Goal: Task Accomplishment & Management: Complete application form

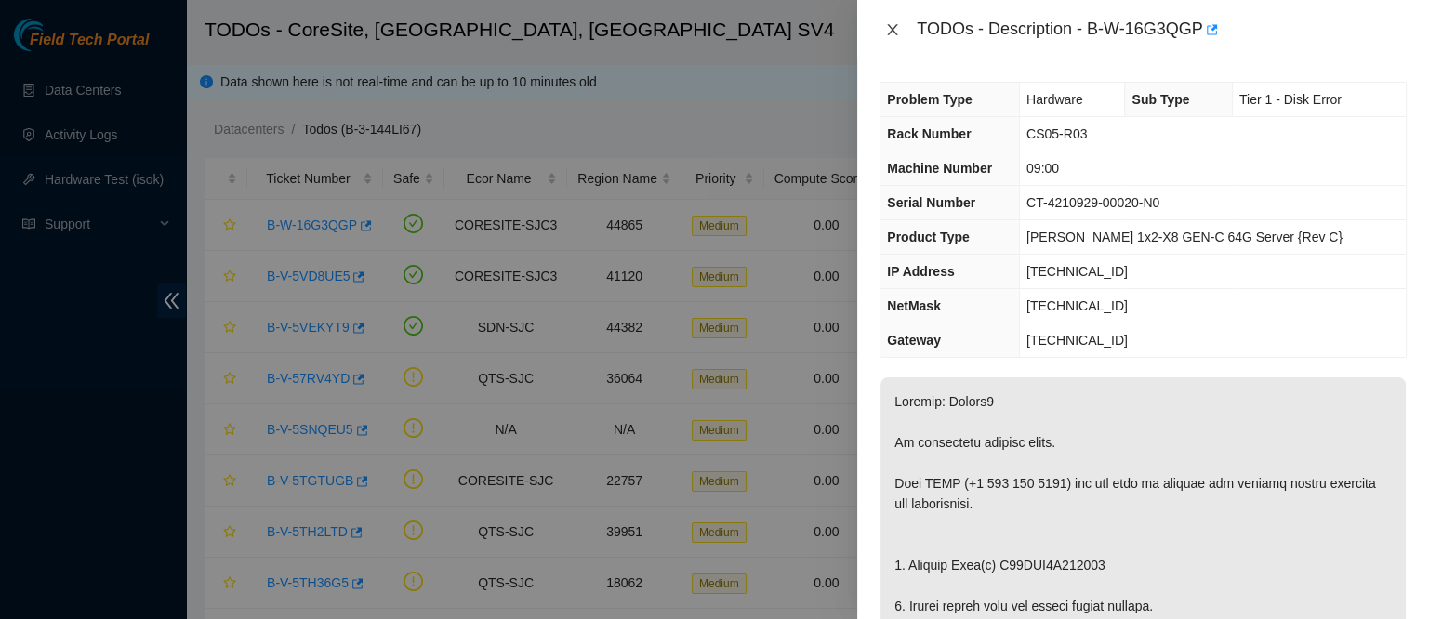
click at [892, 25] on icon "close" at bounding box center [892, 29] width 15 height 15
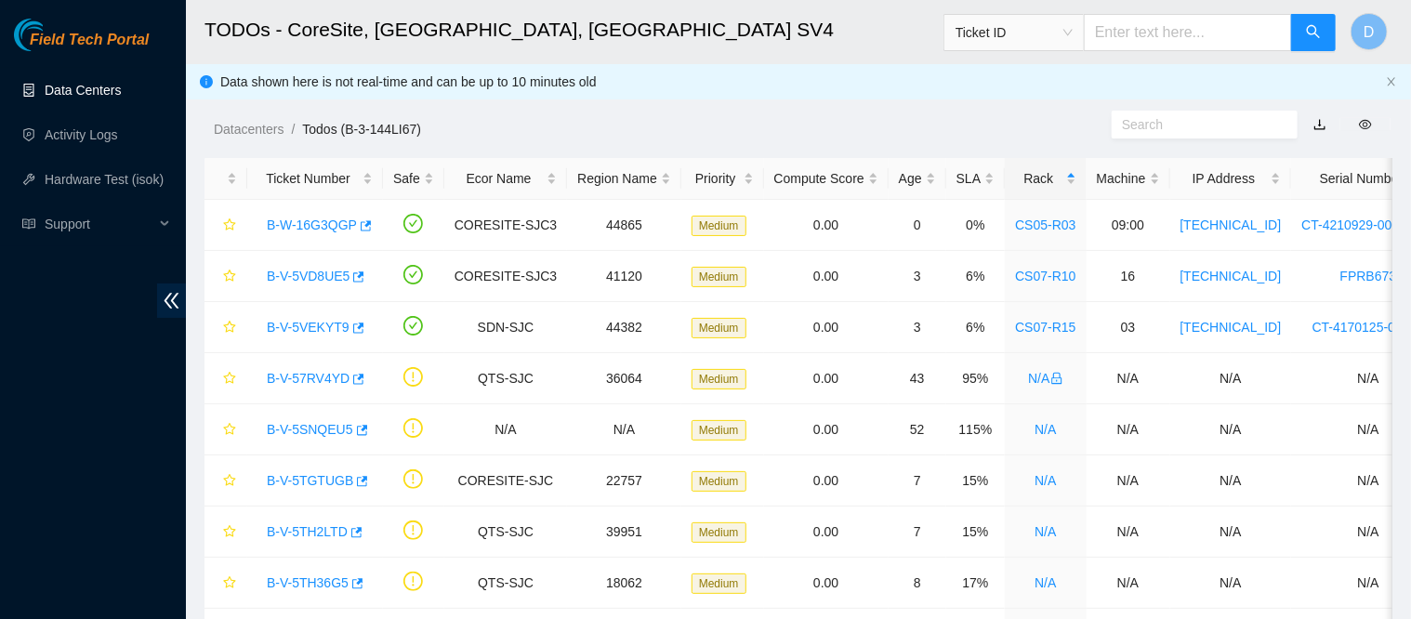
click at [45, 92] on link "Data Centers" at bounding box center [83, 90] width 76 height 15
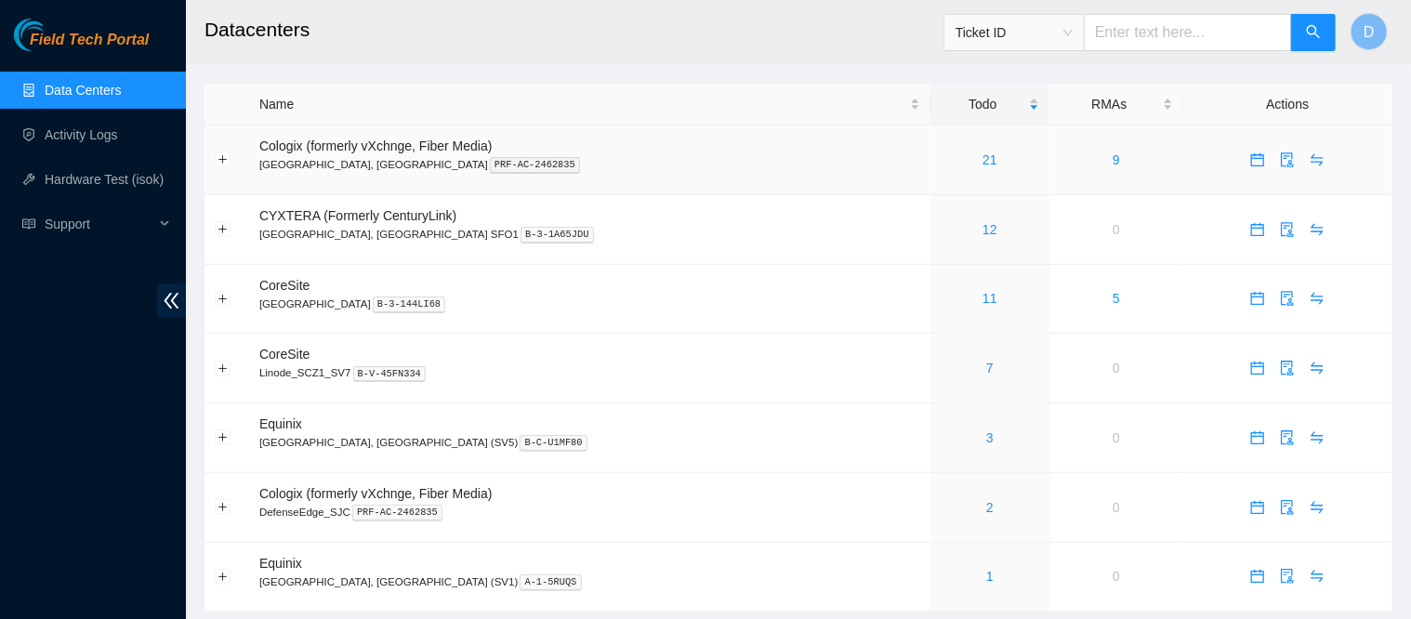
click at [982, 154] on link "21" at bounding box center [989, 159] width 15 height 15
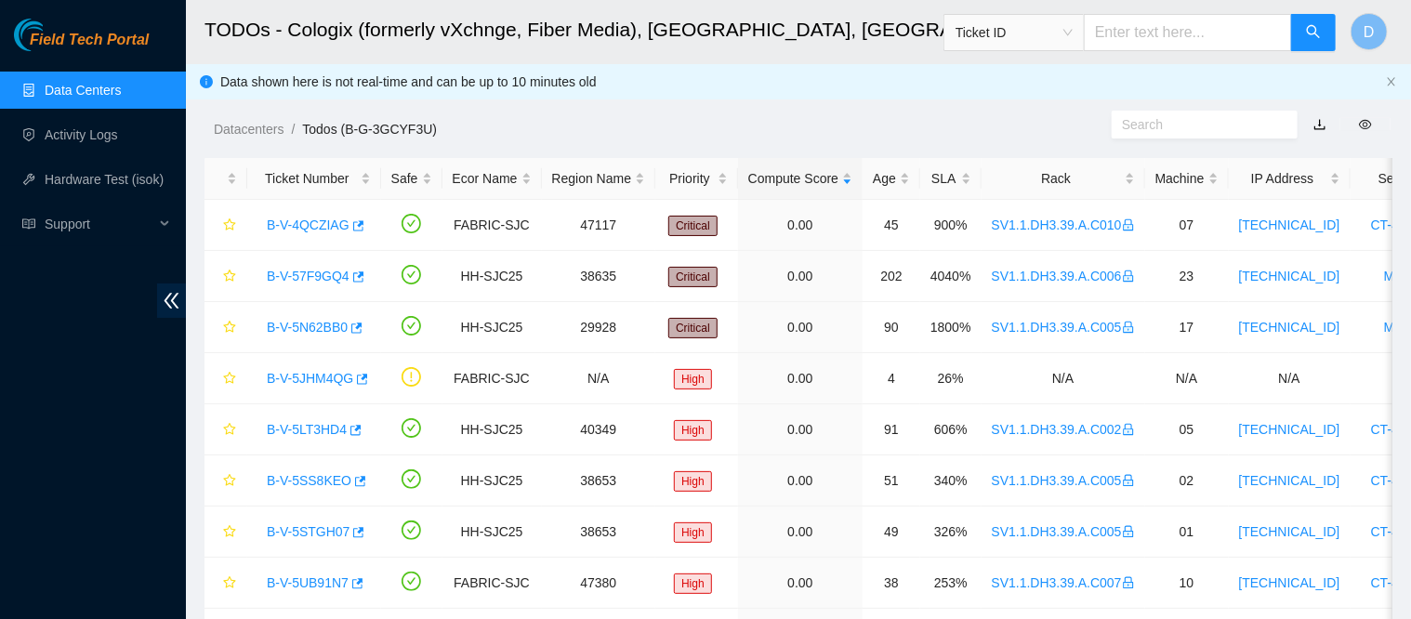
click at [997, 169] on div "Rack" at bounding box center [1063, 178] width 143 height 20
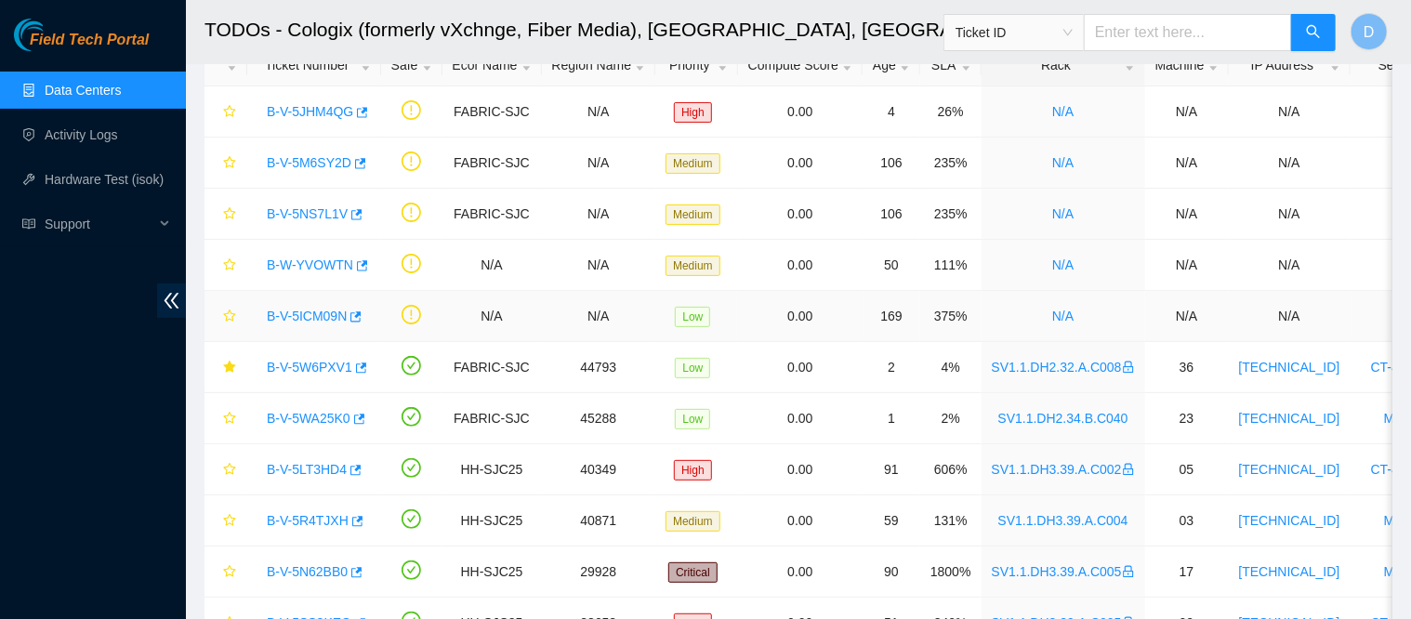
scroll to position [119, 0]
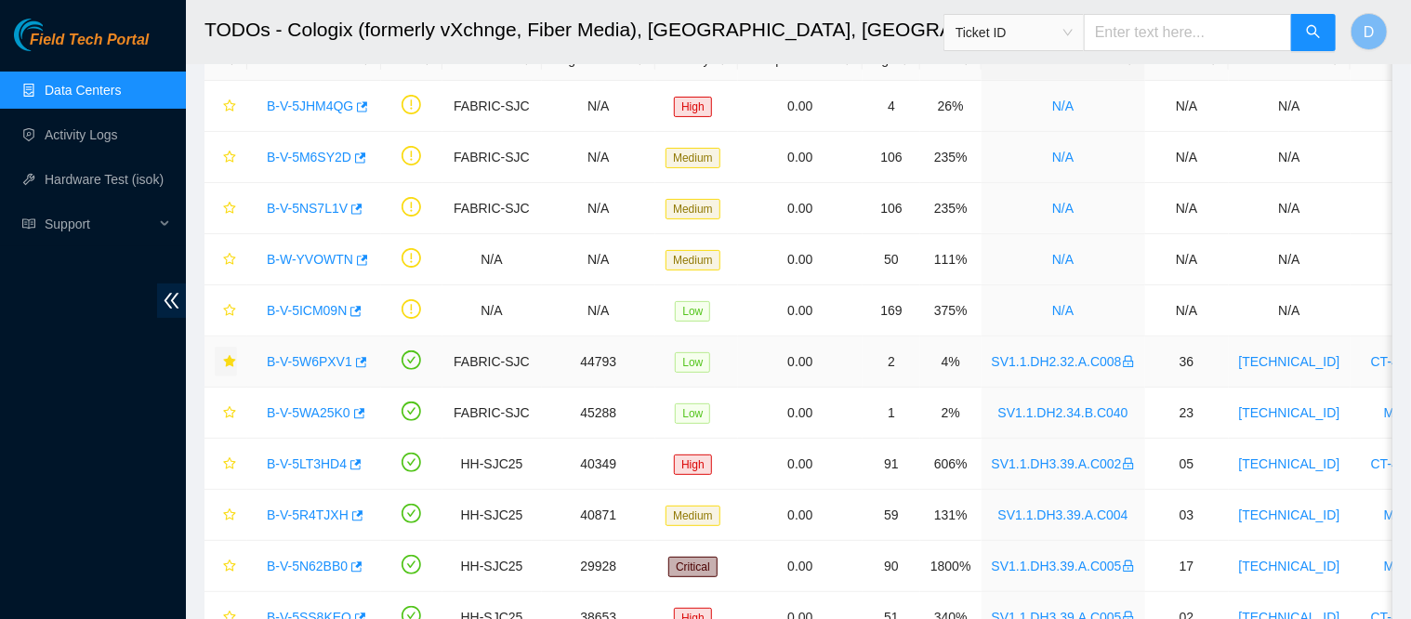
click at [236, 360] on button "button" at bounding box center [226, 362] width 22 height 30
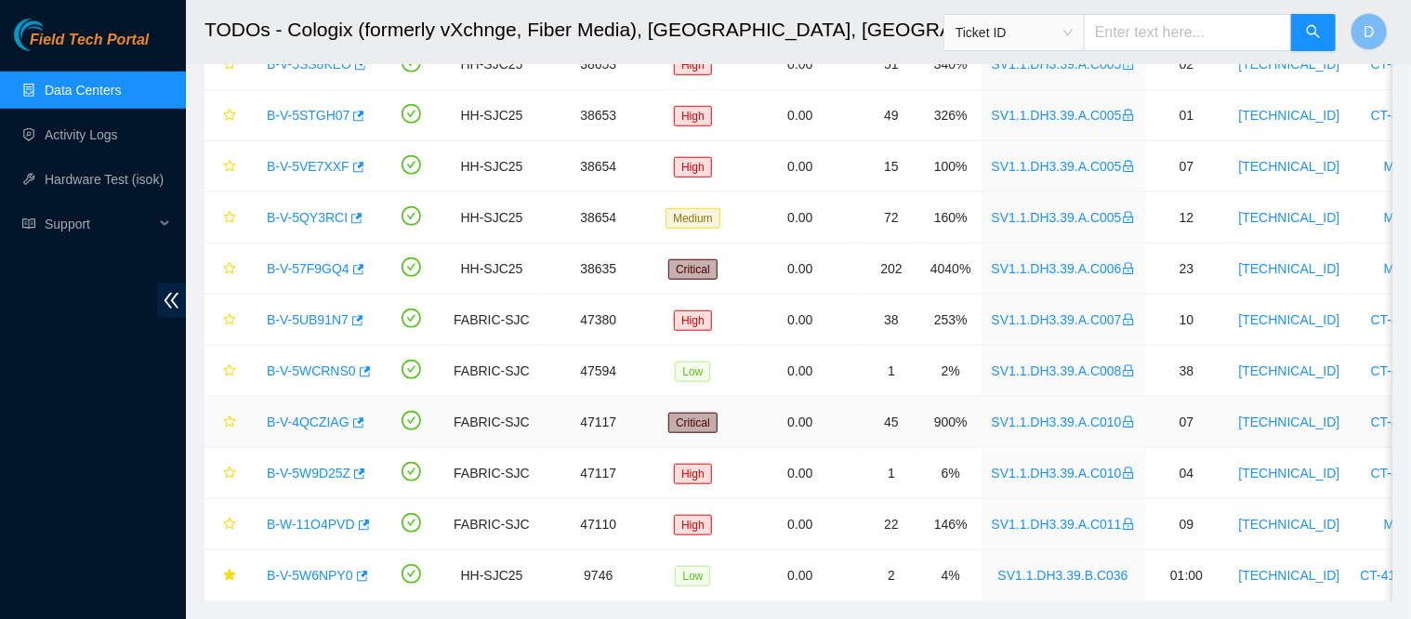
scroll to position [665, 0]
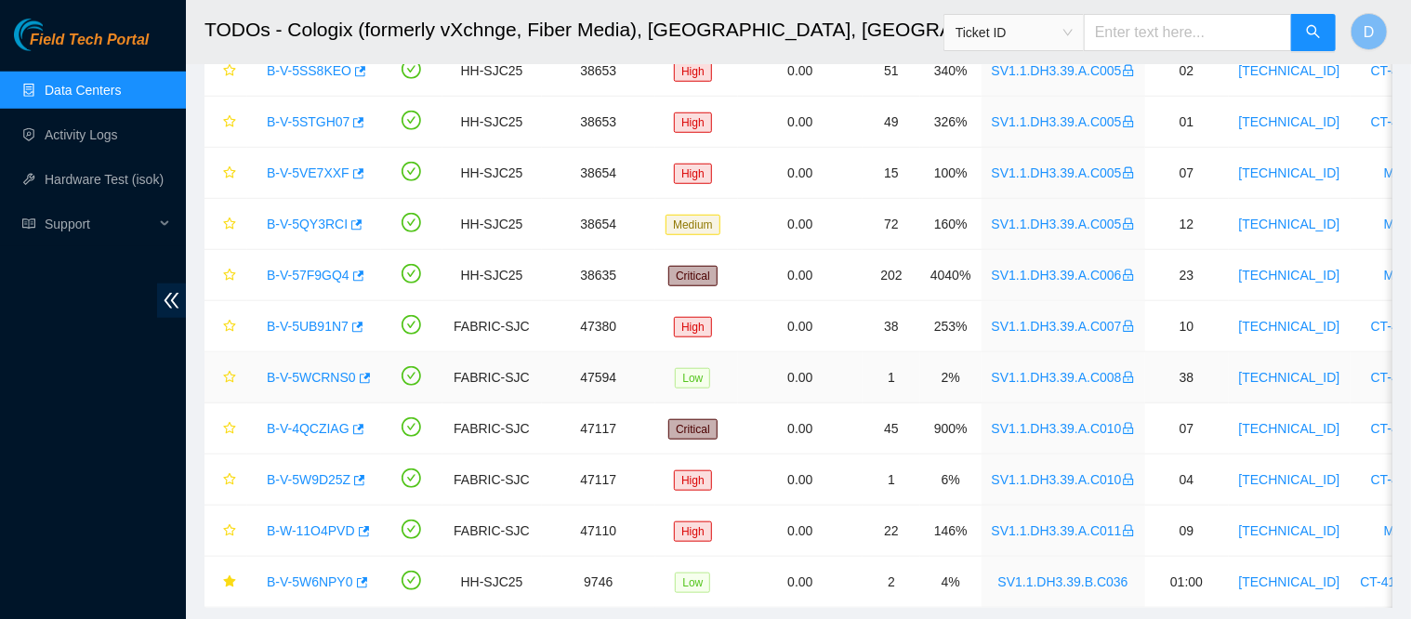
click at [288, 370] on link "B-V-5WCRNS0" at bounding box center [311, 377] width 89 height 15
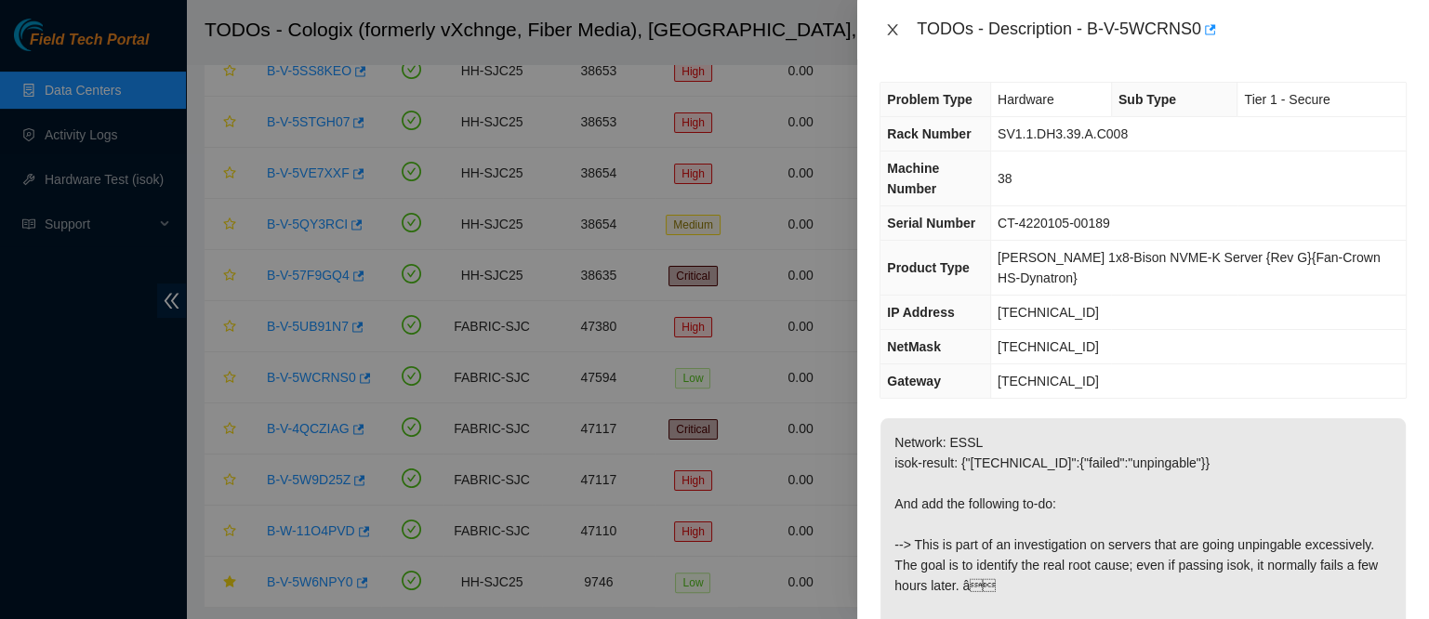
click at [893, 33] on icon "close" at bounding box center [892, 29] width 15 height 15
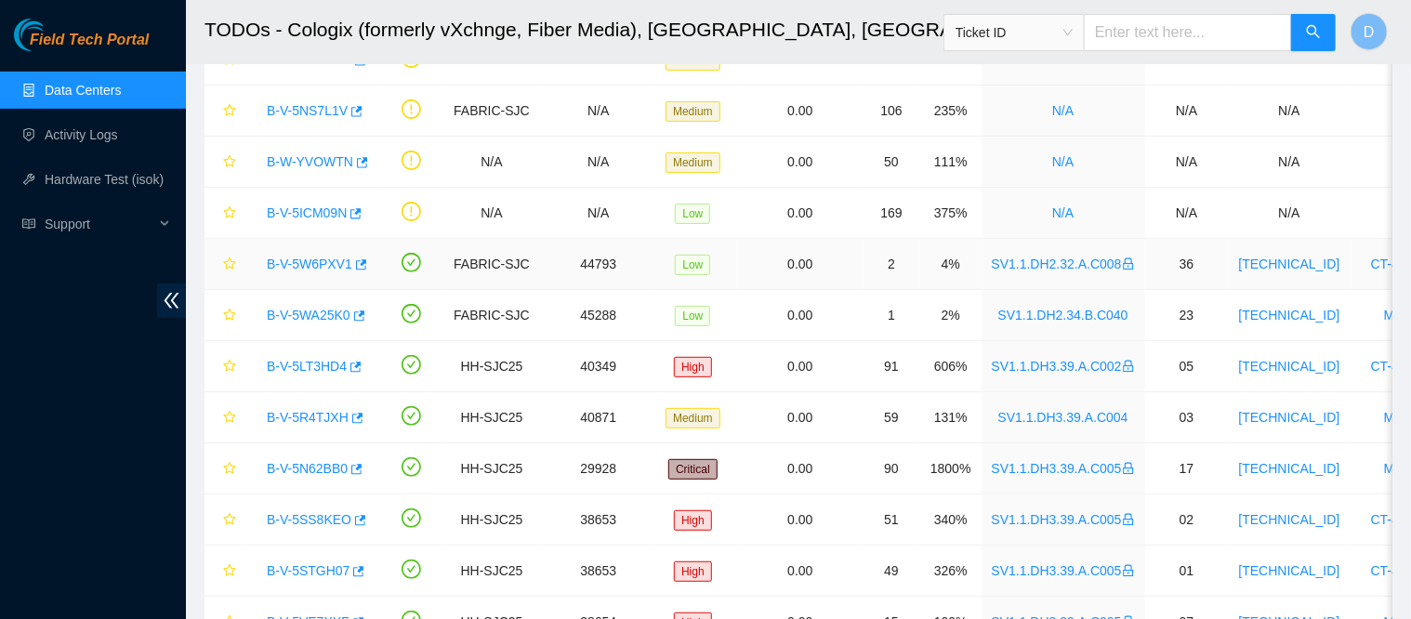
scroll to position [213, 0]
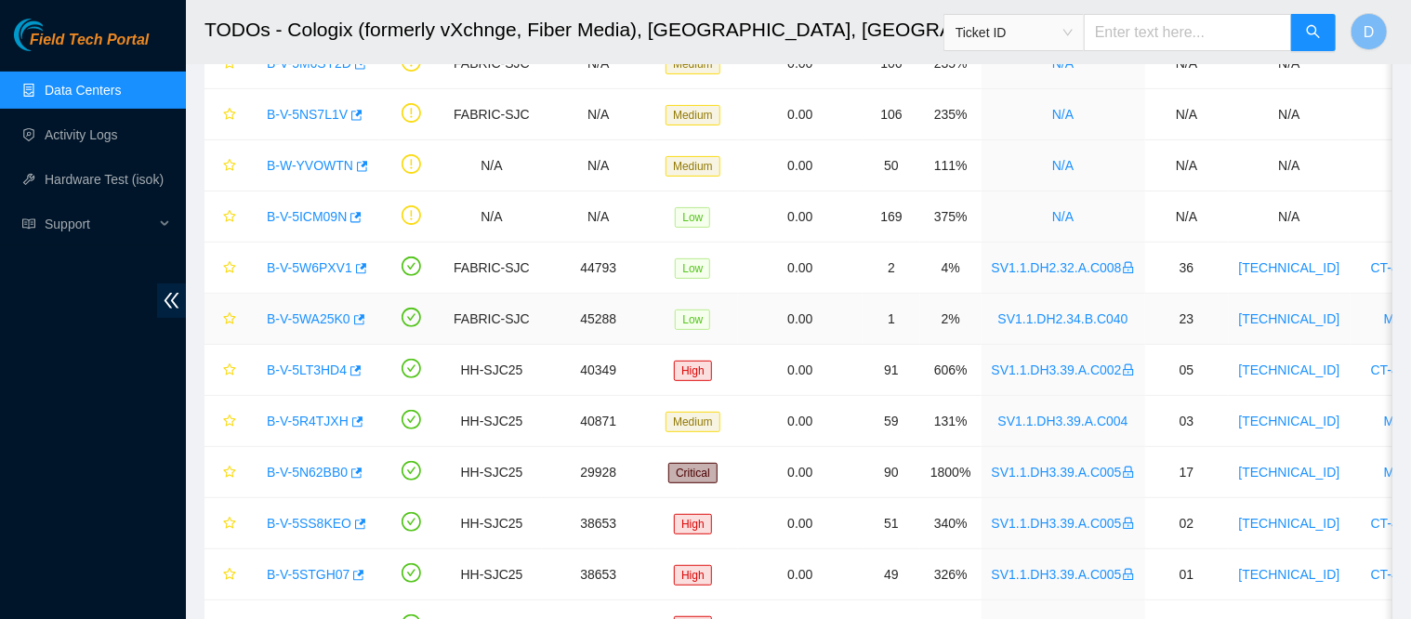
click at [312, 311] on link "B-V-5WA25K0" at bounding box center [309, 318] width 84 height 15
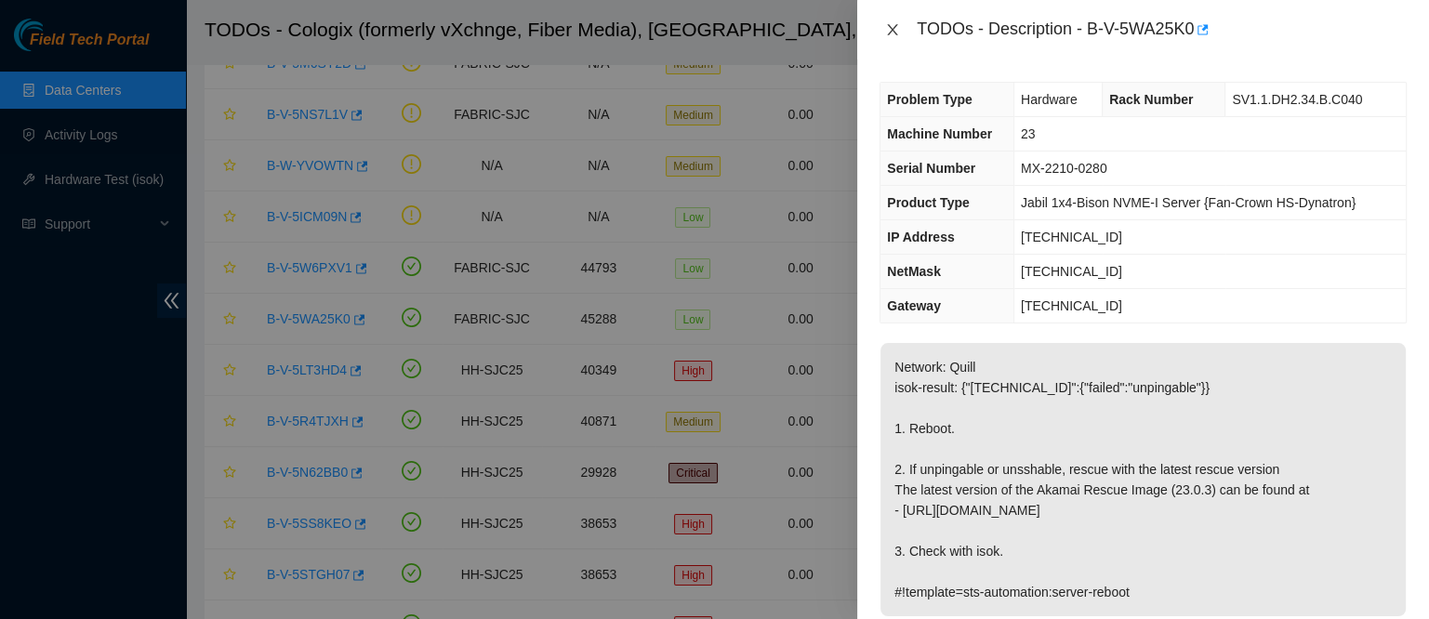
click at [885, 29] on icon "close" at bounding box center [892, 29] width 15 height 15
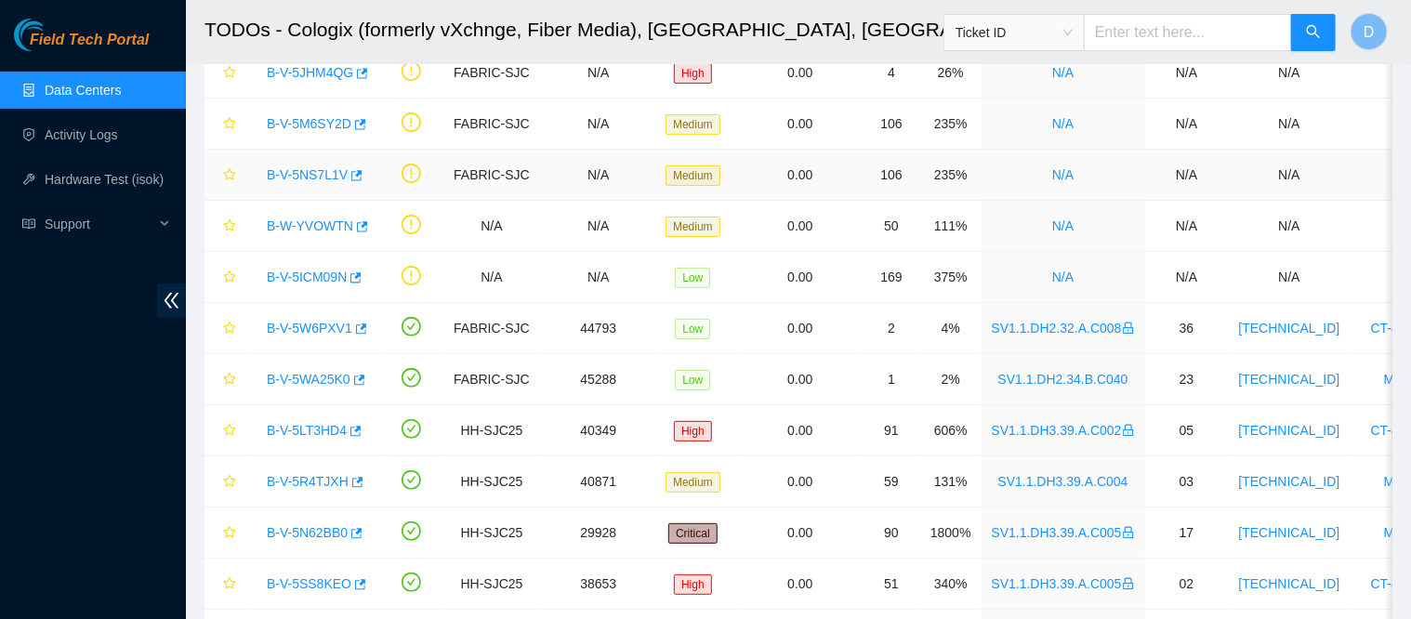
scroll to position [143, 0]
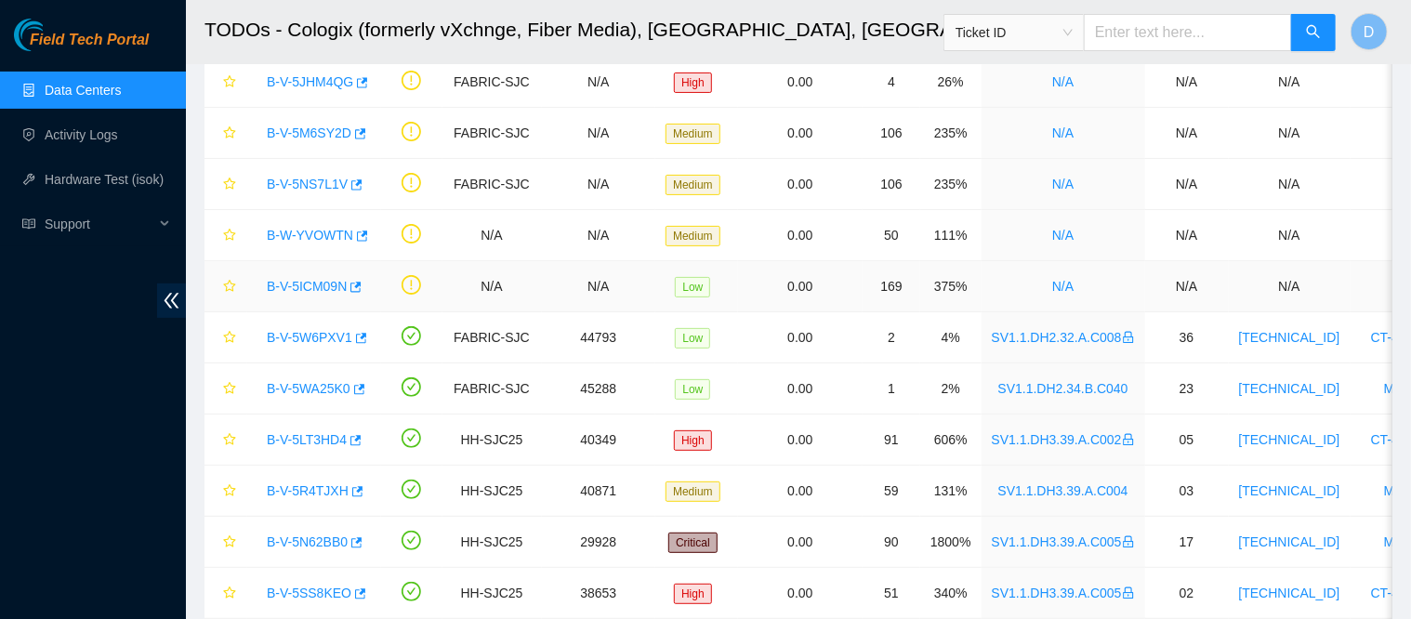
click at [319, 284] on link "B-V-5ICM09N" at bounding box center [307, 286] width 80 height 15
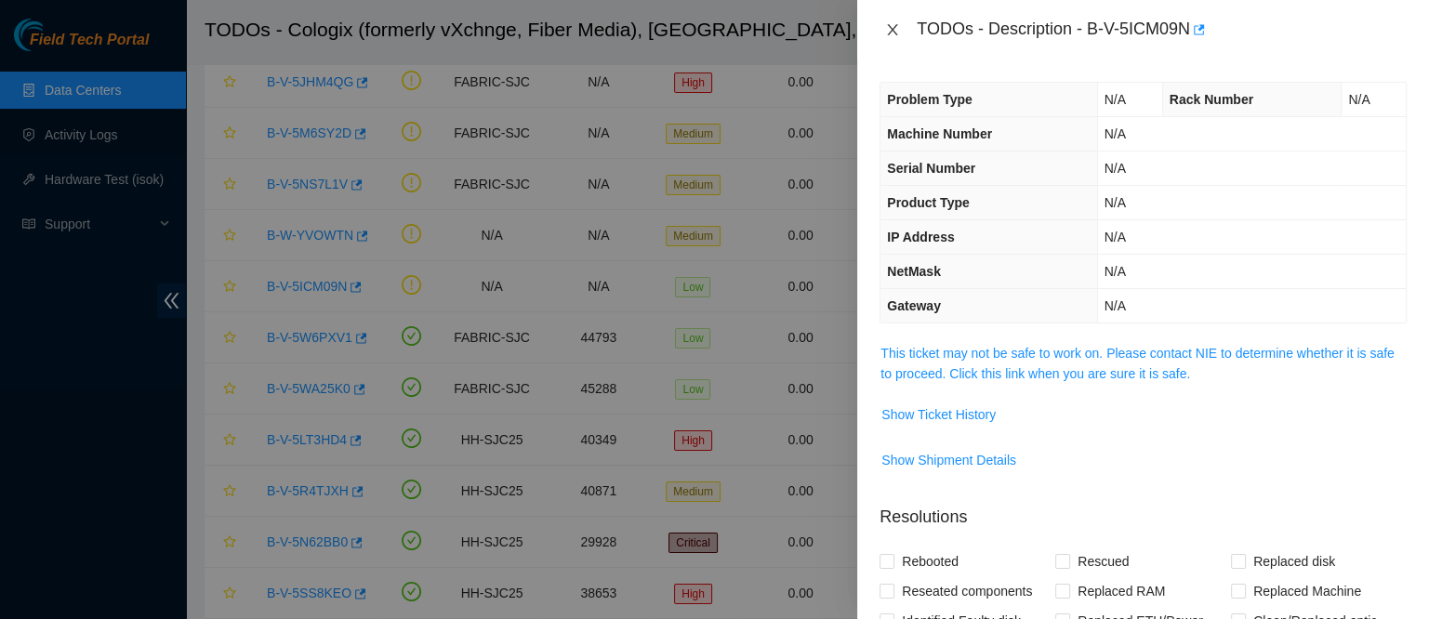
click at [891, 31] on icon "close" at bounding box center [893, 29] width 10 height 11
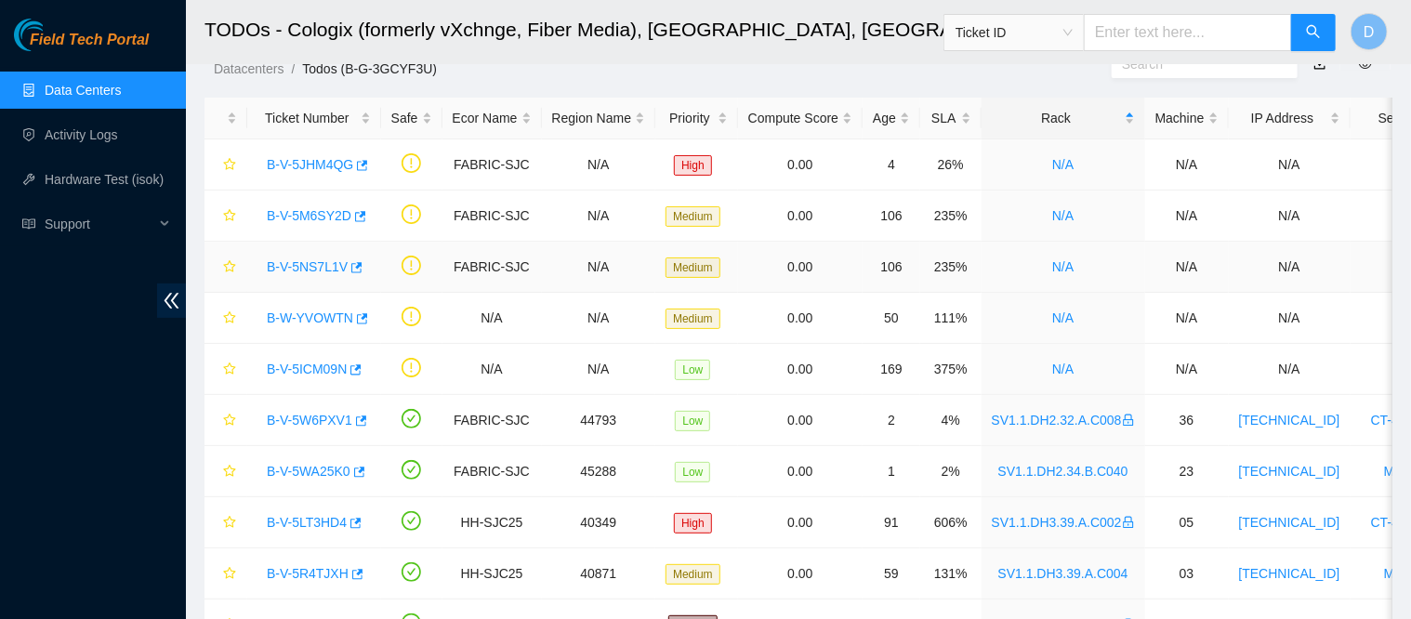
scroll to position [52, 0]
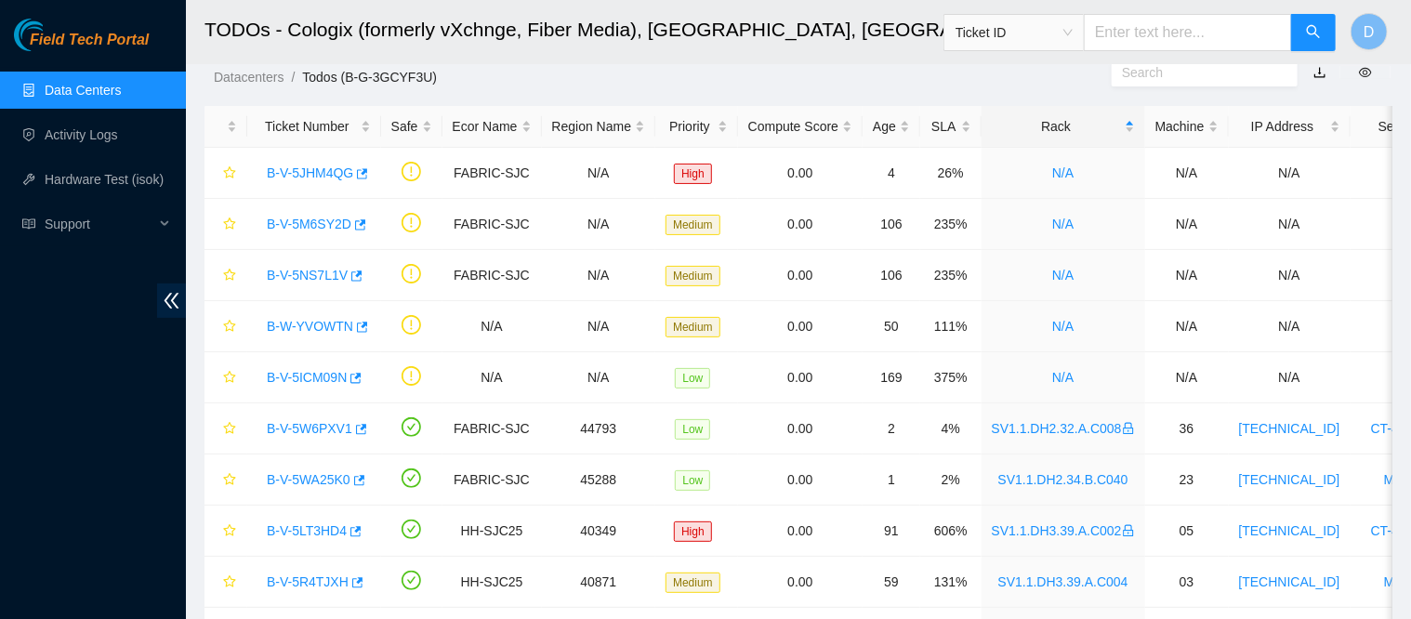
click at [87, 85] on link "Data Centers" at bounding box center [83, 90] width 76 height 15
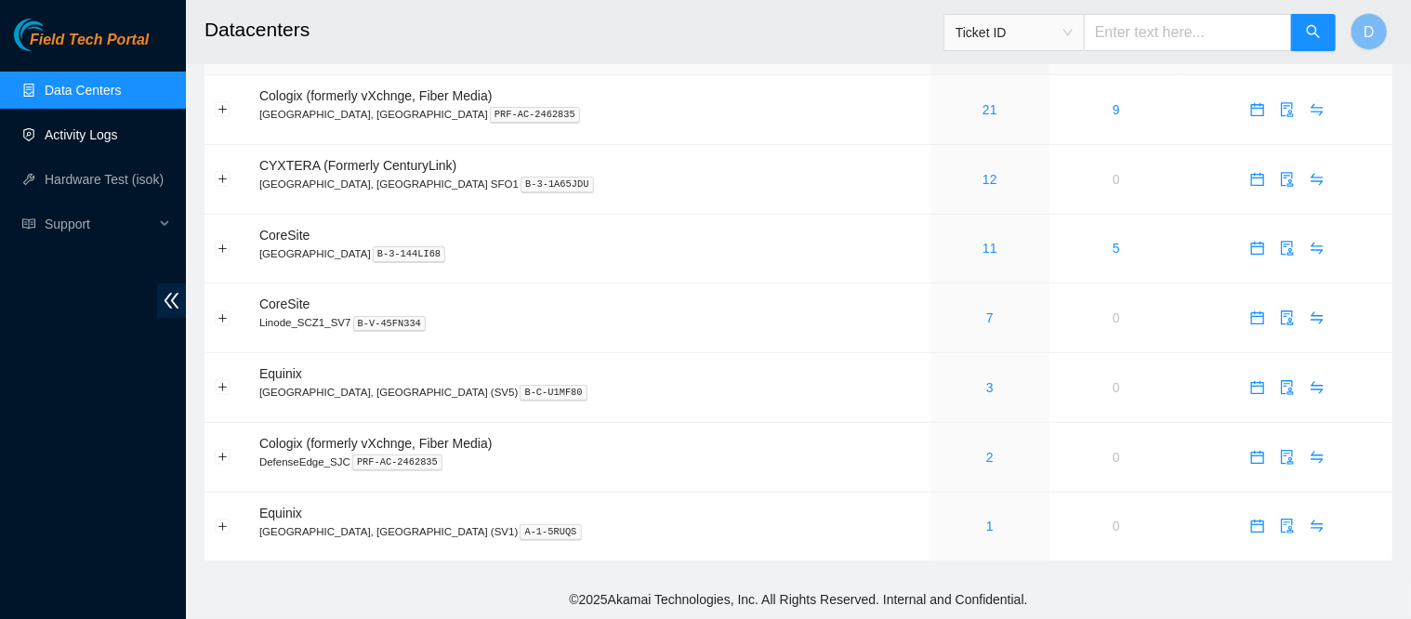
click at [100, 129] on link "Activity Logs" at bounding box center [81, 134] width 73 height 15
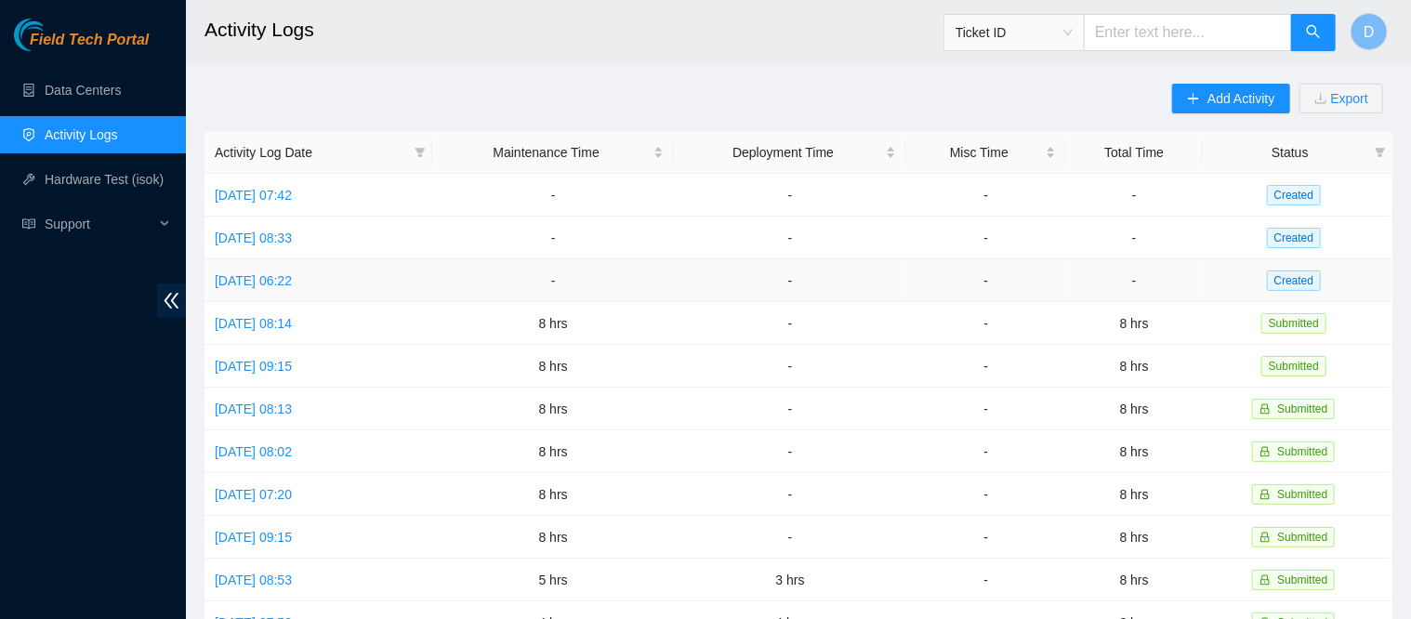
click at [282, 275] on link "[DATE] 06:22" at bounding box center [253, 280] width 77 height 15
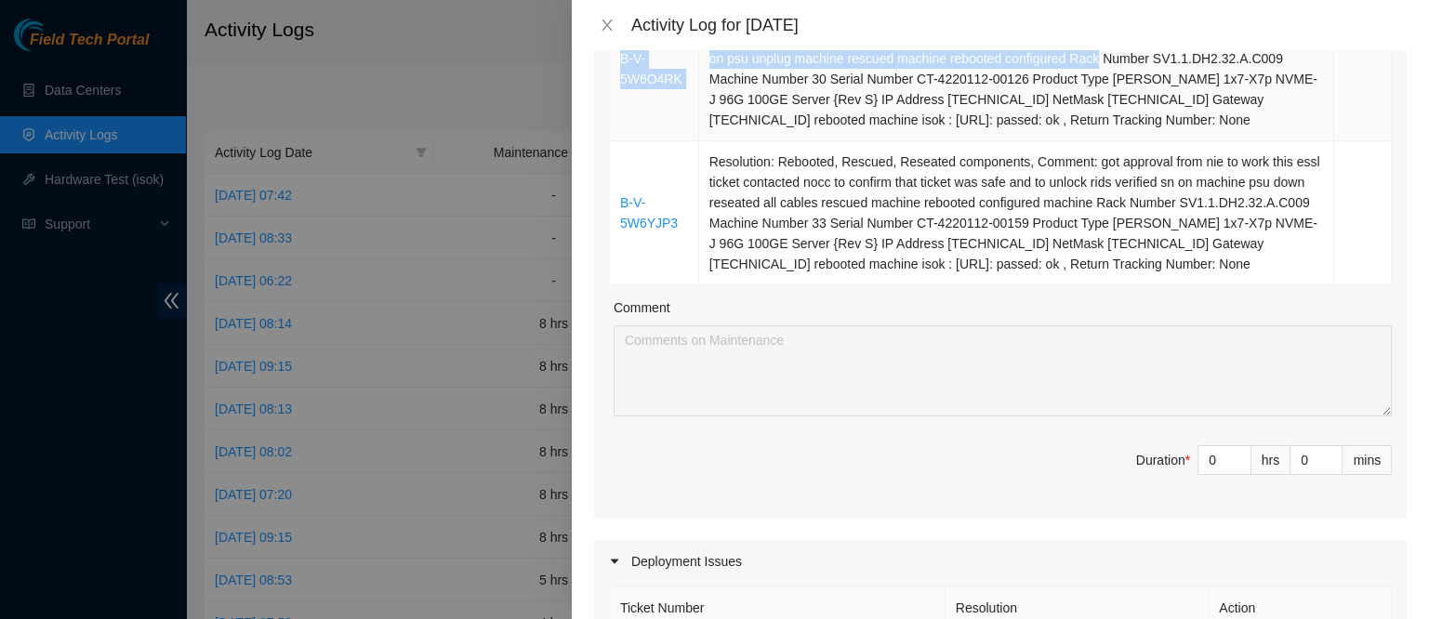
scroll to position [560, 0]
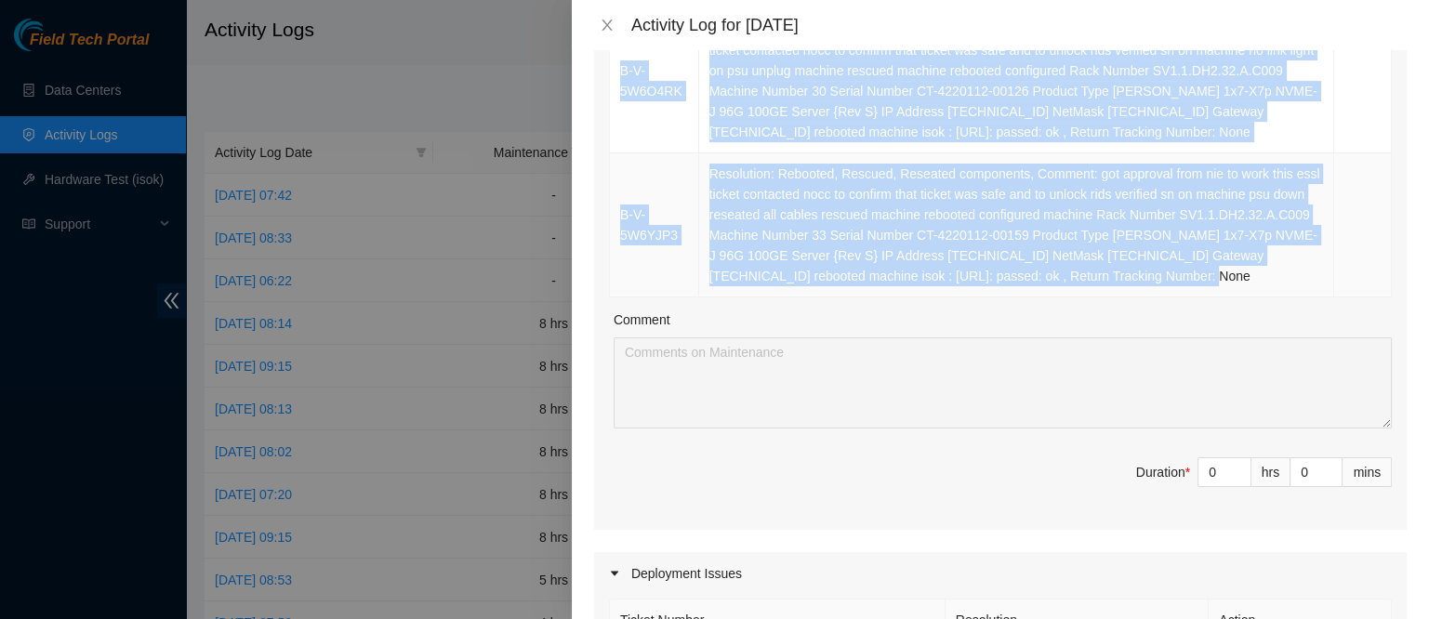
drag, startPoint x: 622, startPoint y: 194, endPoint x: 1301, endPoint y: 282, distance: 685.0
click at [1301, 282] on tbody "B-V-5W1HAGC Resolution: Rebooted, Reseated components, Rescued, Comment: got ap…" at bounding box center [1001, 71] width 782 height 453
copy tbody "B-V-5W1HAGC Resolution: Rebooted, Reseated components, Rescued, Comment: got ap…"
type input "1"
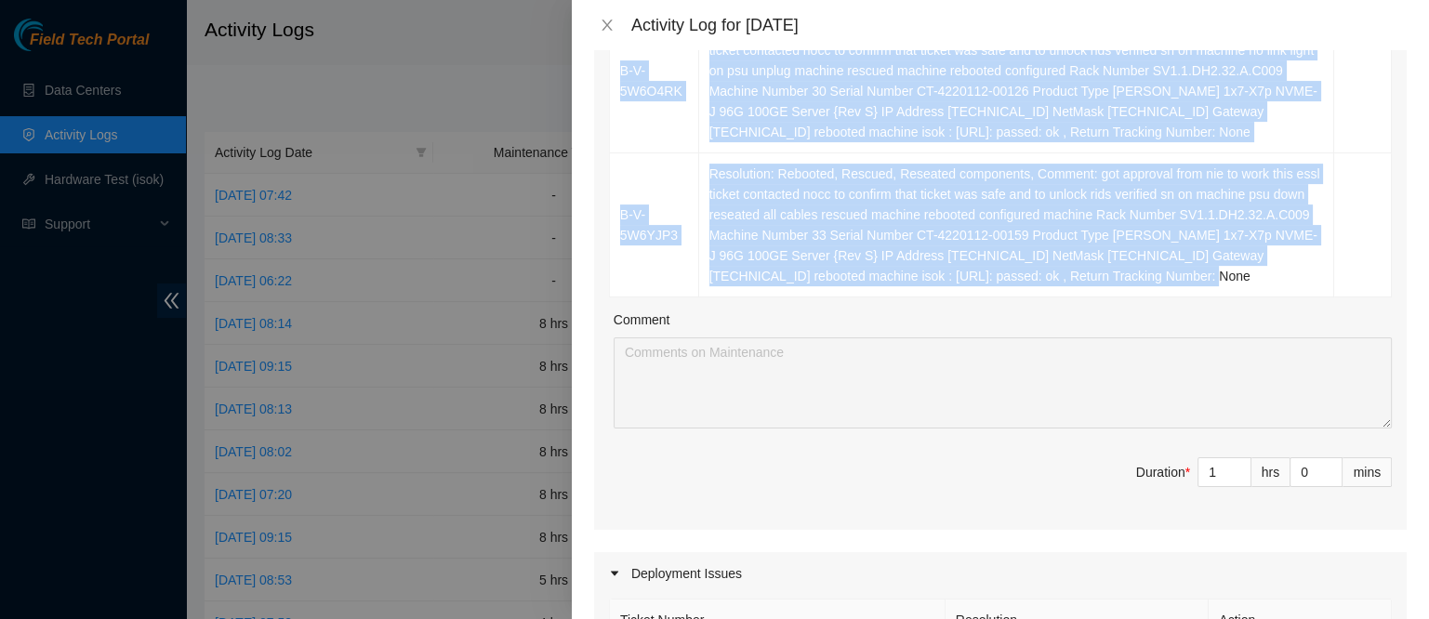
click at [1235, 461] on span "up" at bounding box center [1240, 465] width 11 height 11
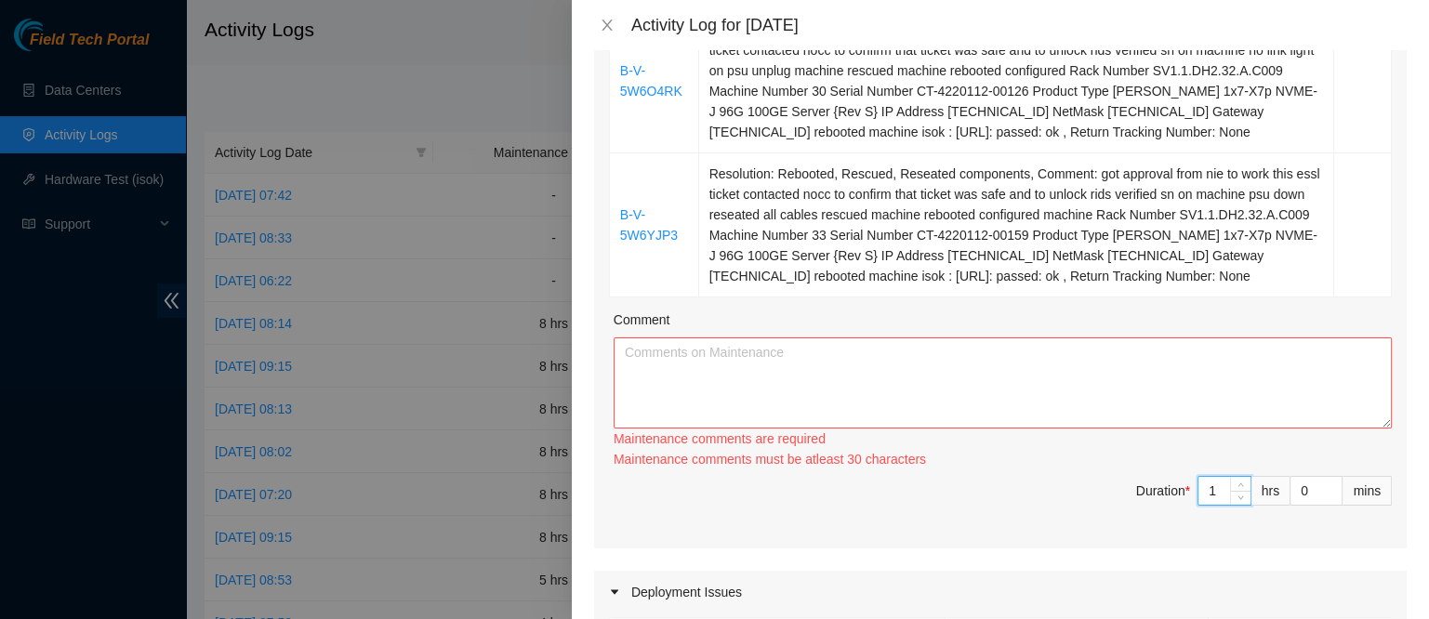
type input "2"
click at [1230, 477] on span "Increase Value" at bounding box center [1240, 484] width 20 height 14
click at [1224, 461] on div "Maintenance comments must be atleast 60 characters" at bounding box center [1002, 459] width 778 height 20
type input "3"
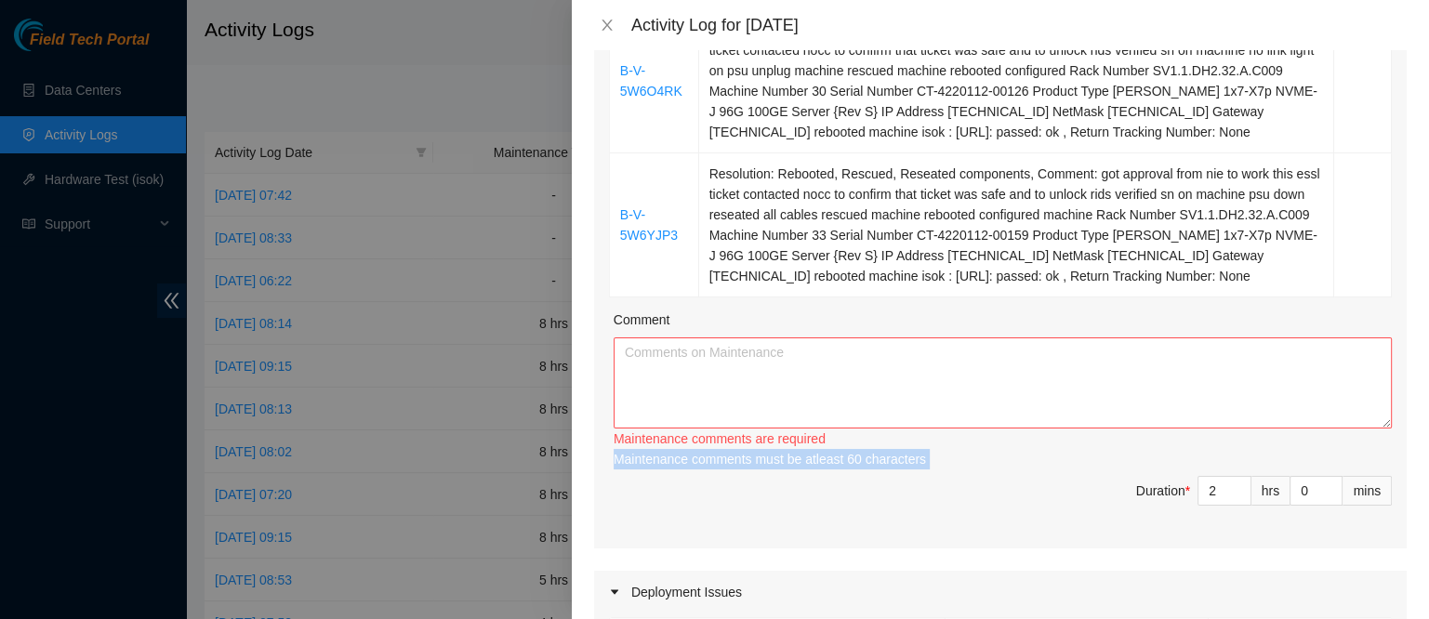
type input "3"
click at [1235, 479] on span "up" at bounding box center [1240, 484] width 11 height 11
type input "4"
click at [1235, 479] on span "up" at bounding box center [1240, 484] width 11 height 11
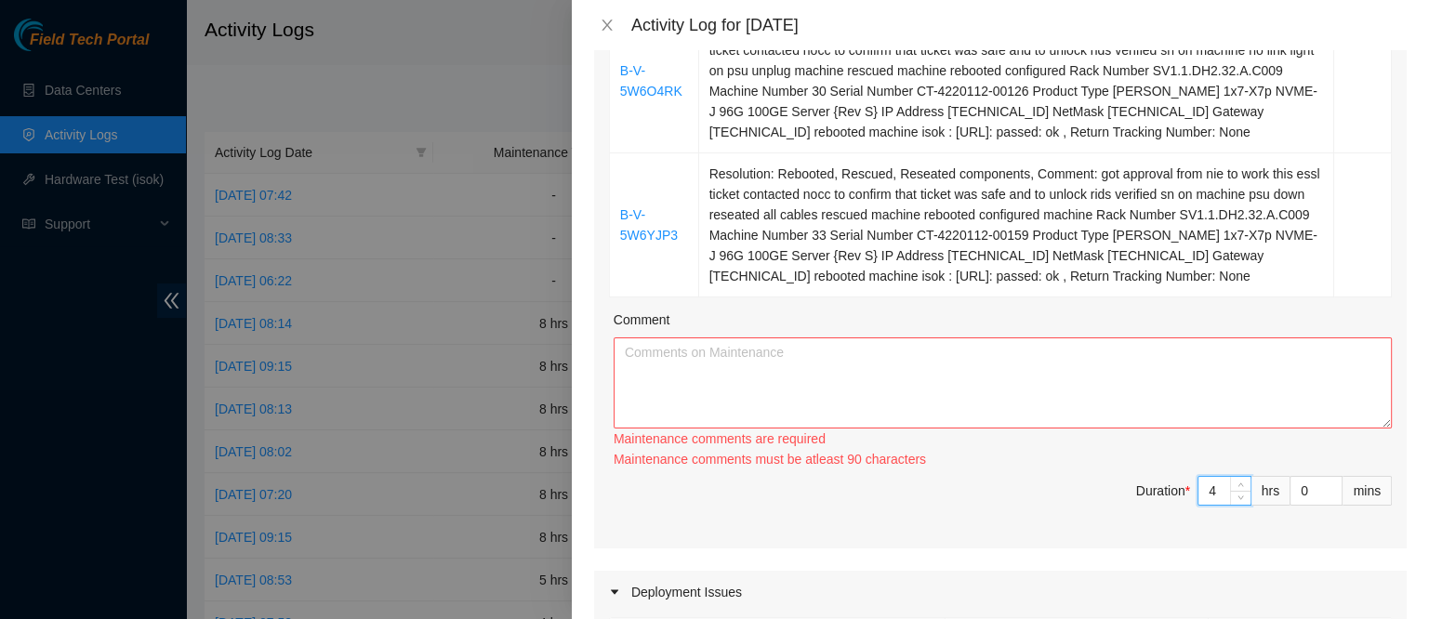
type input "5"
click at [1235, 479] on span "up" at bounding box center [1240, 484] width 11 height 11
type input "6"
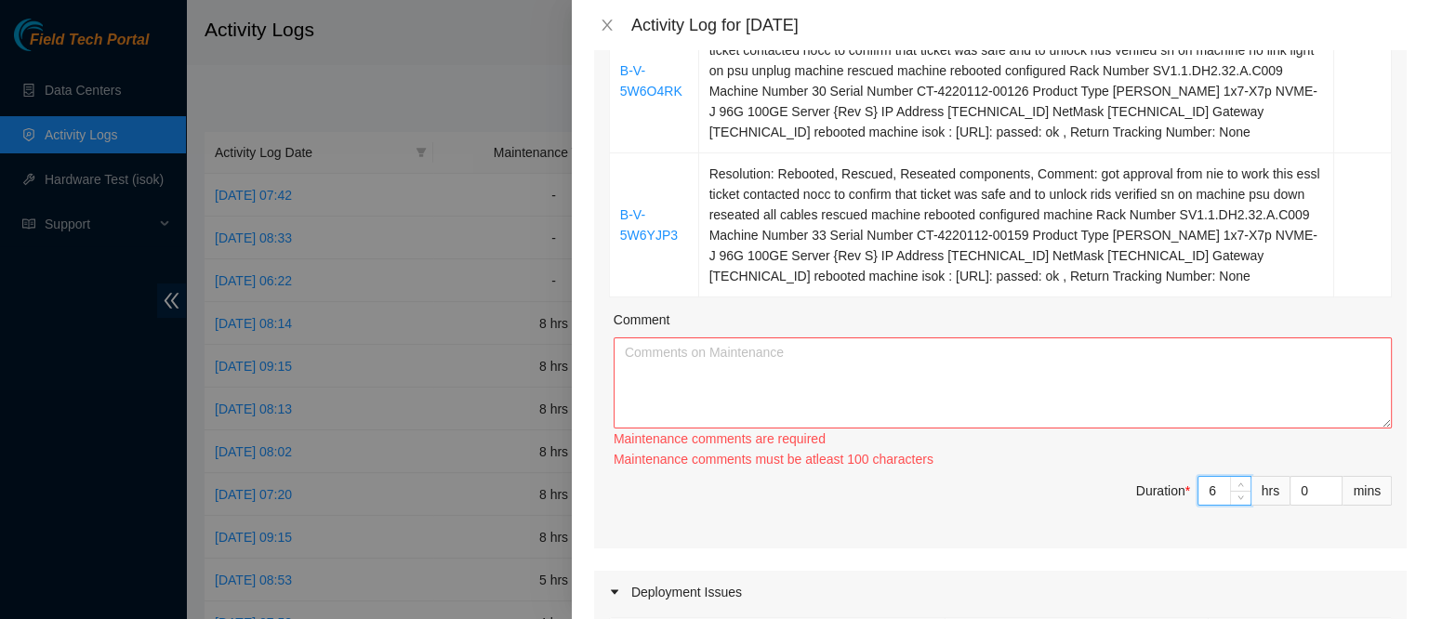
click at [1235, 479] on span "up" at bounding box center [1240, 484] width 11 height 11
type input "7"
click at [1235, 479] on span "up" at bounding box center [1240, 484] width 11 height 11
click at [1201, 477] on input "7" at bounding box center [1224, 491] width 52 height 28
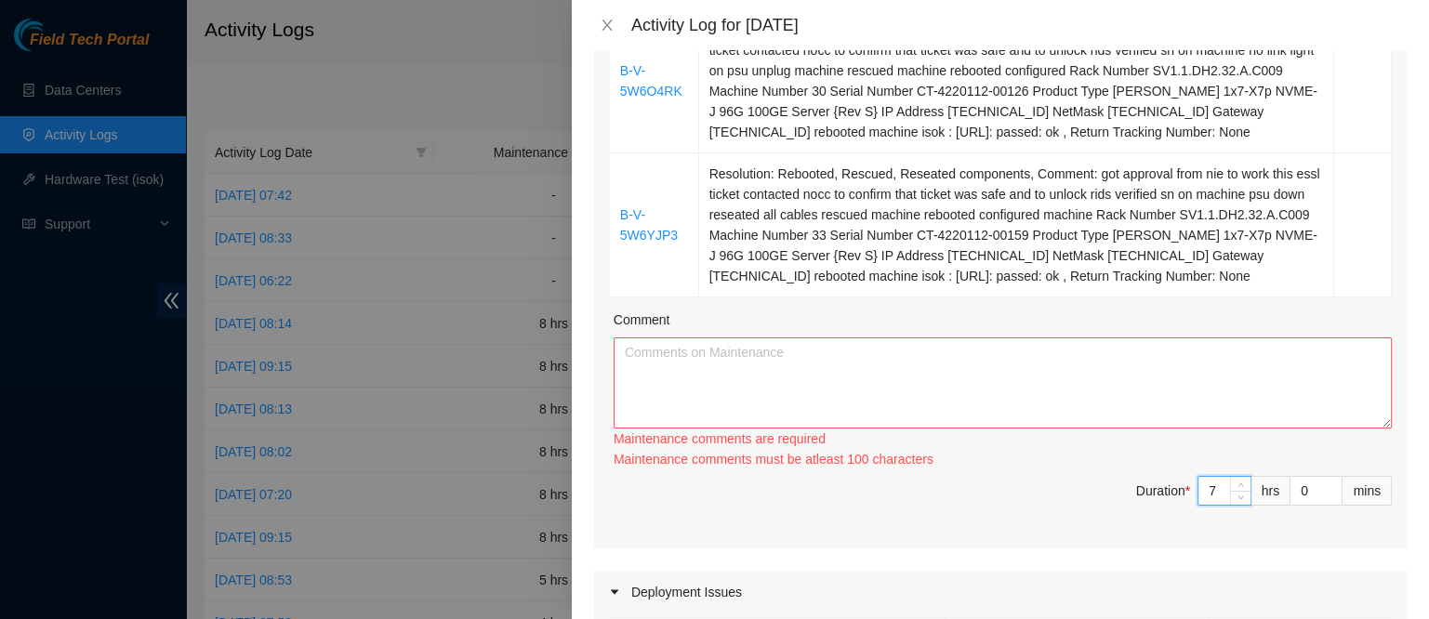
type input "8"
click at [1230, 477] on span "Increase Value" at bounding box center [1240, 484] width 20 height 14
click at [963, 360] on textarea "Comment" at bounding box center [1002, 382] width 778 height 91
paste textarea "B-V-5W1HAGC Resolution: Rebooted, Reseated components, Rescued, Comment: got ap…"
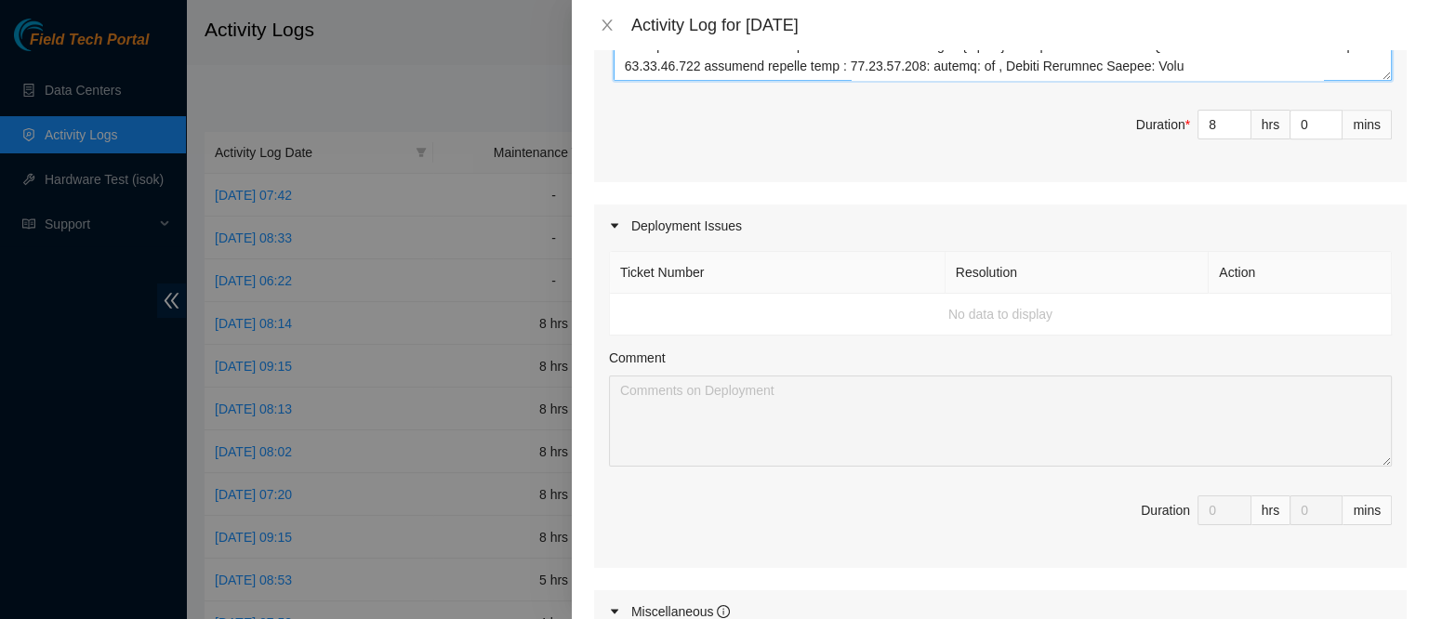
scroll to position [1337, 0]
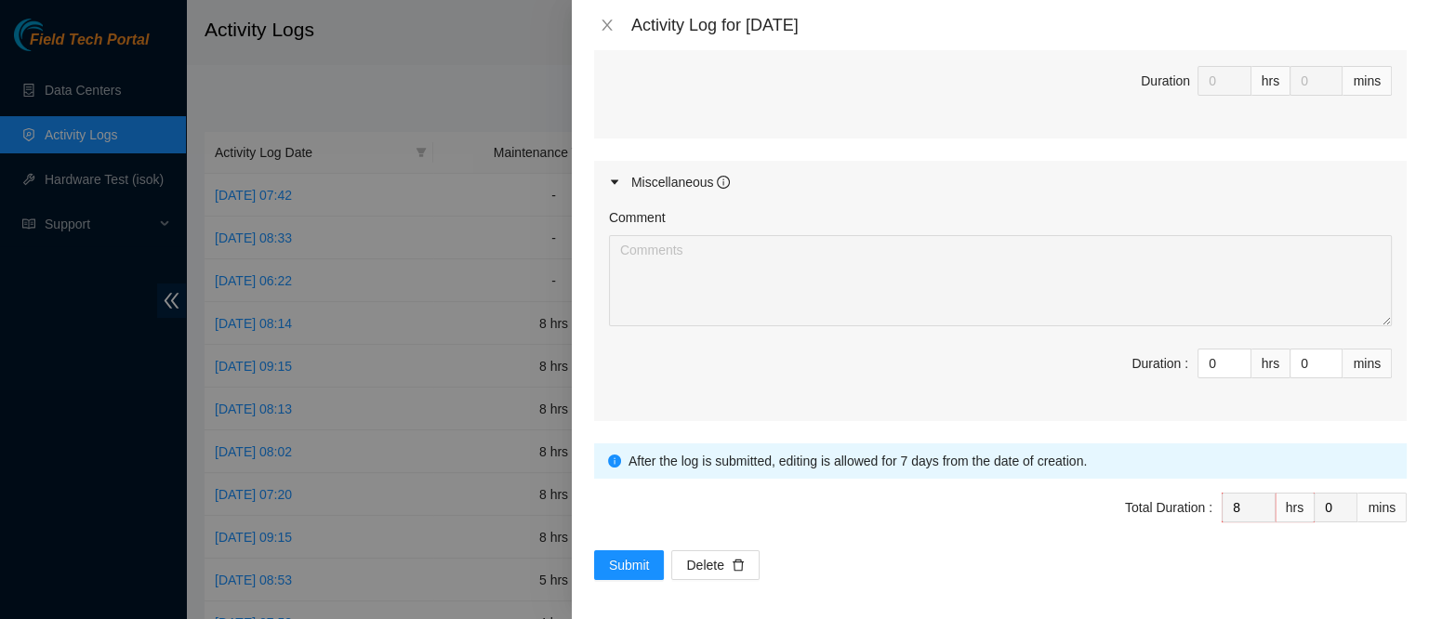
type textarea "B-V-5W1HAGC Resolution: Rebooted, Reseated components, Rescued, Comment: got ap…"
click at [634, 563] on span "Submit" at bounding box center [629, 565] width 41 height 20
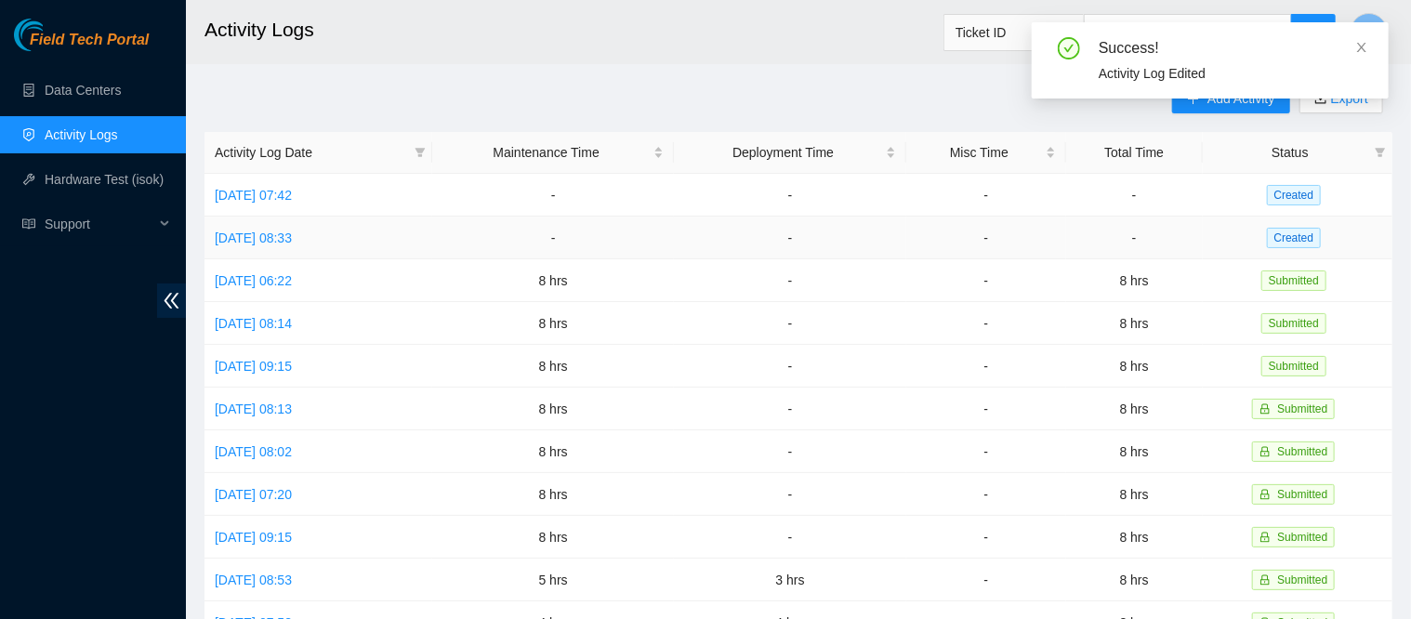
click at [289, 247] on td "[DATE] 08:33" at bounding box center [318, 238] width 228 height 43
click at [289, 241] on link "[DATE] 08:33" at bounding box center [253, 238] width 77 height 15
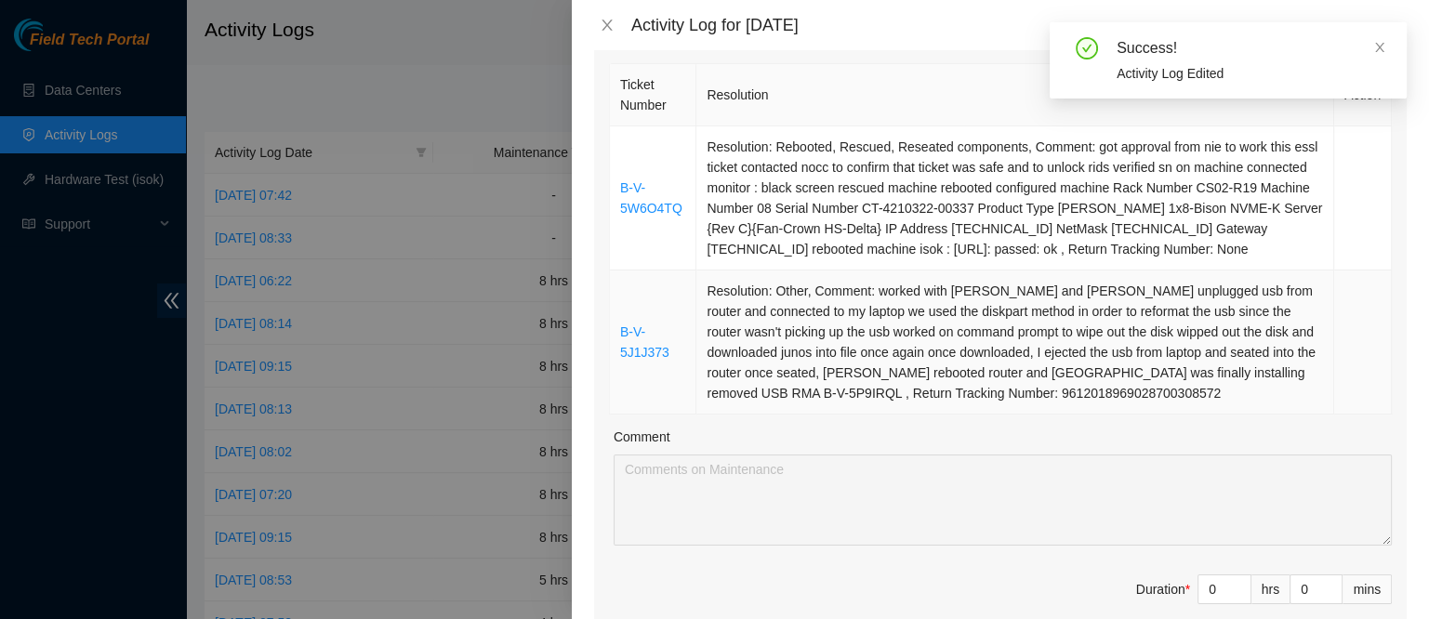
scroll to position [232, 0]
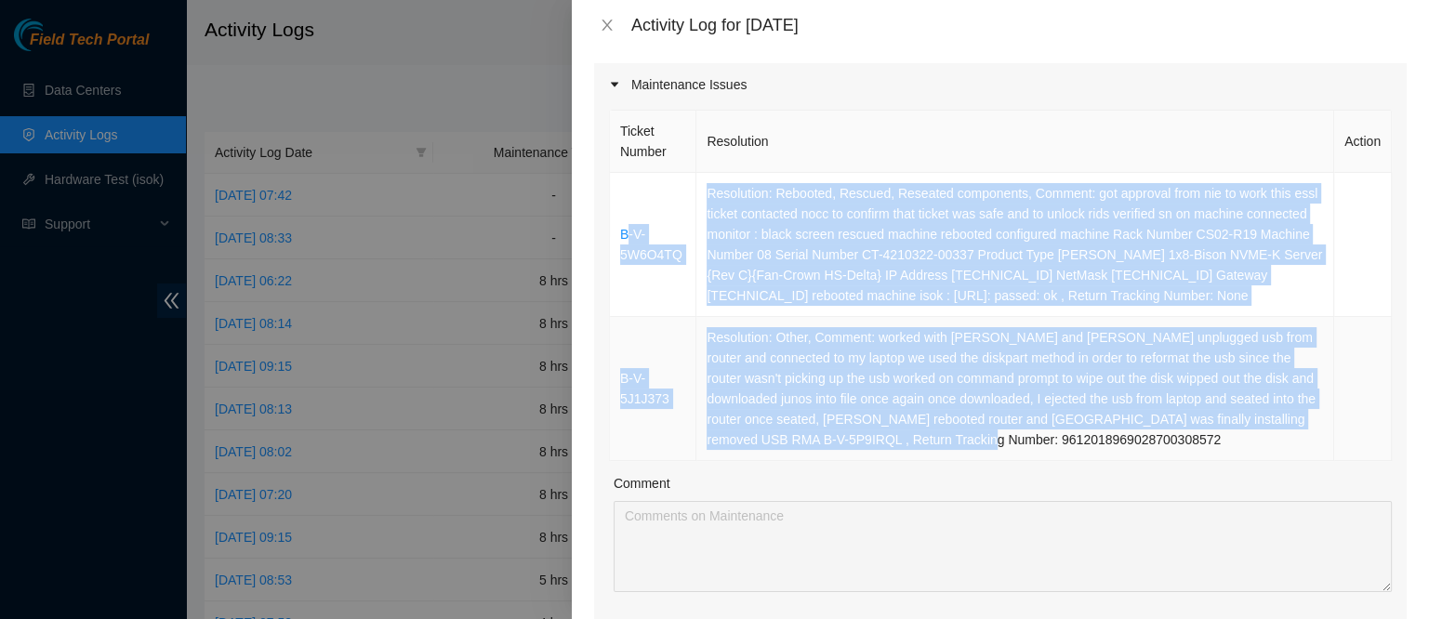
drag, startPoint x: 625, startPoint y: 184, endPoint x: 1149, endPoint y: 448, distance: 586.9
click at [1149, 448] on tbody "B-V-5W6O4TQ Resolution: Rebooted, Rescued, Reseated components, Comment: got ap…" at bounding box center [1001, 317] width 782 height 288
copy tbody "-V-5W6O4TQ Resolution: Rebooted, Rescued, Reseated components, Comment: got app…"
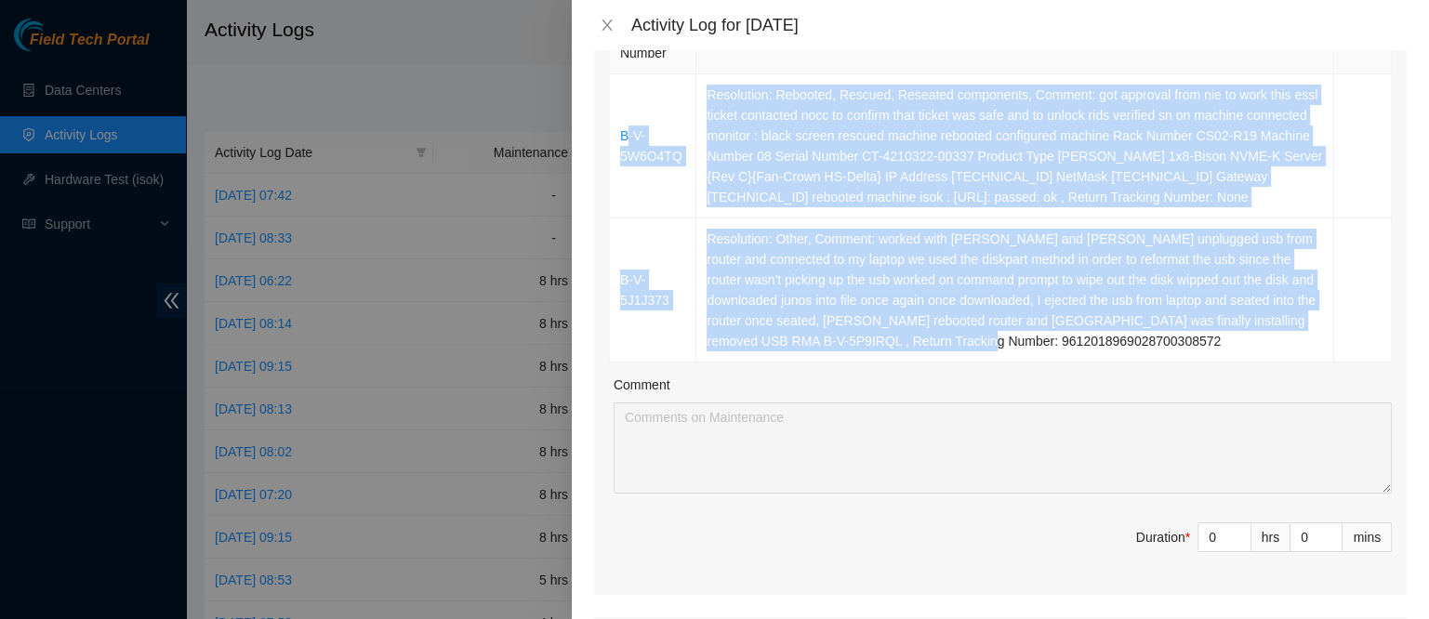
scroll to position [465, 0]
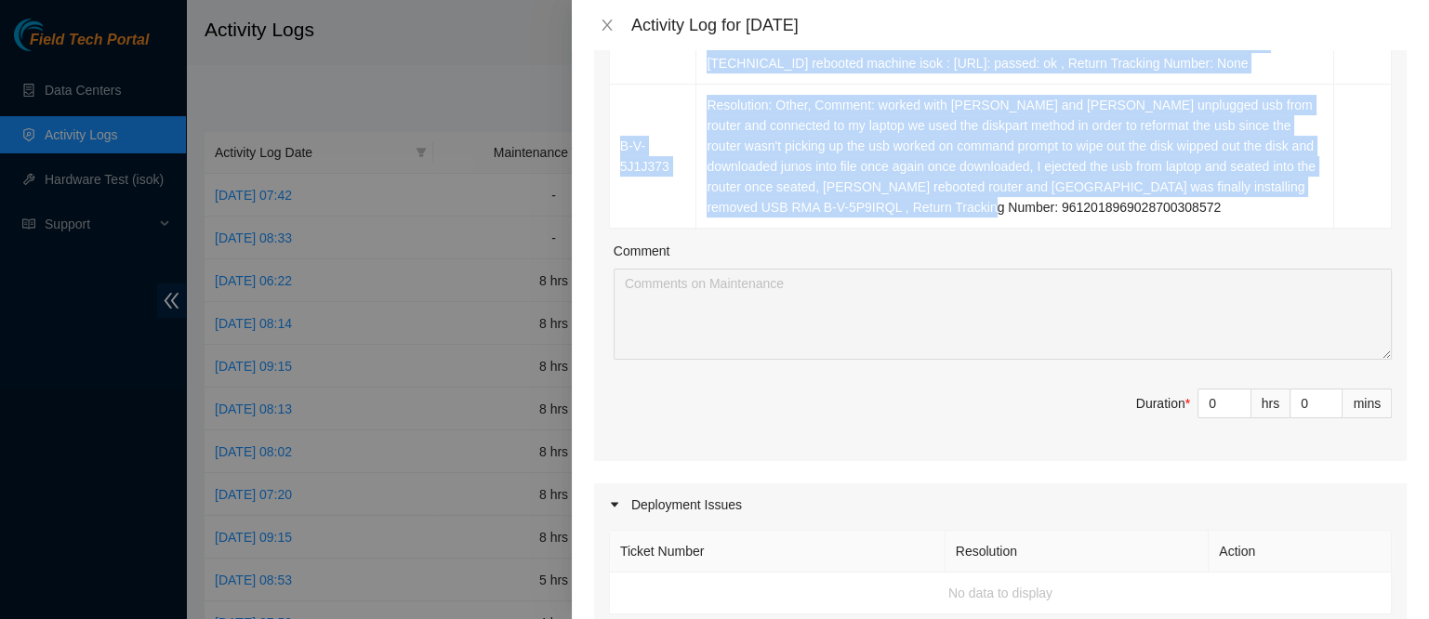
type input "1"
click at [1230, 393] on span "Increase Value" at bounding box center [1240, 396] width 20 height 14
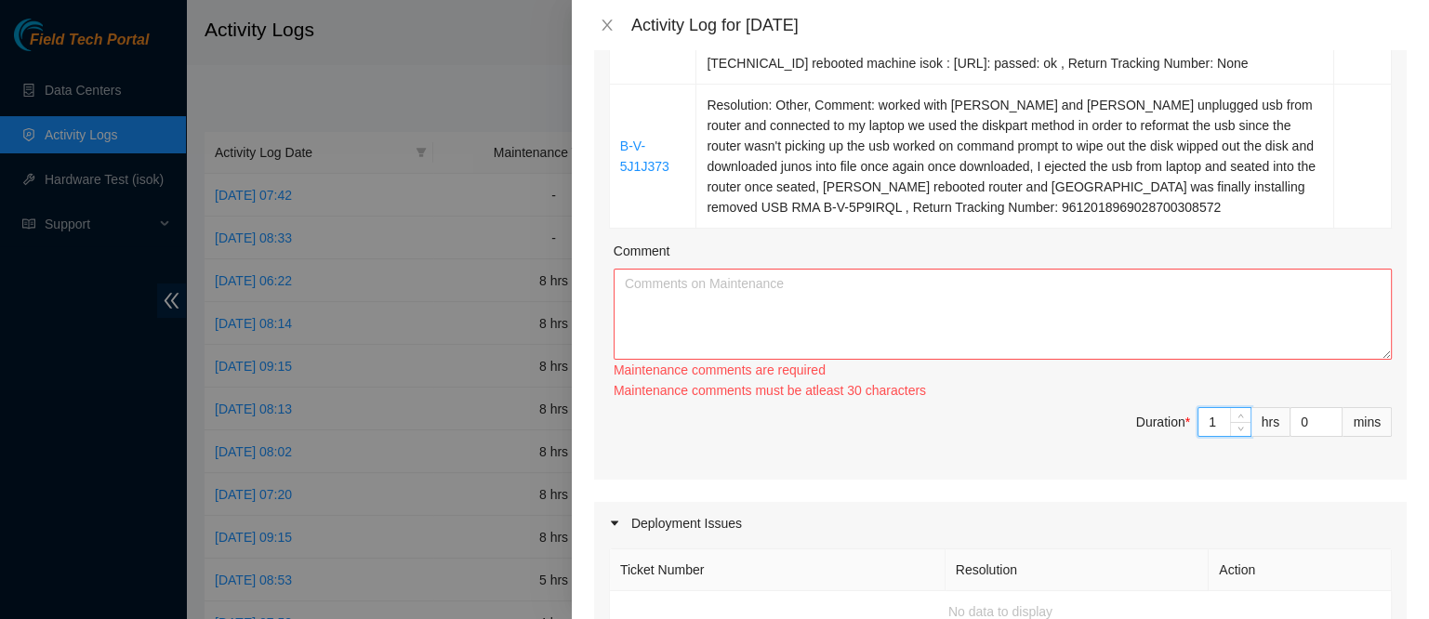
click at [1230, 397] on div "Maintenance comments must be atleast 30 characters" at bounding box center [1002, 390] width 778 height 20
type input "2"
click at [1235, 416] on span "up" at bounding box center [1240, 415] width 11 height 11
type input "3"
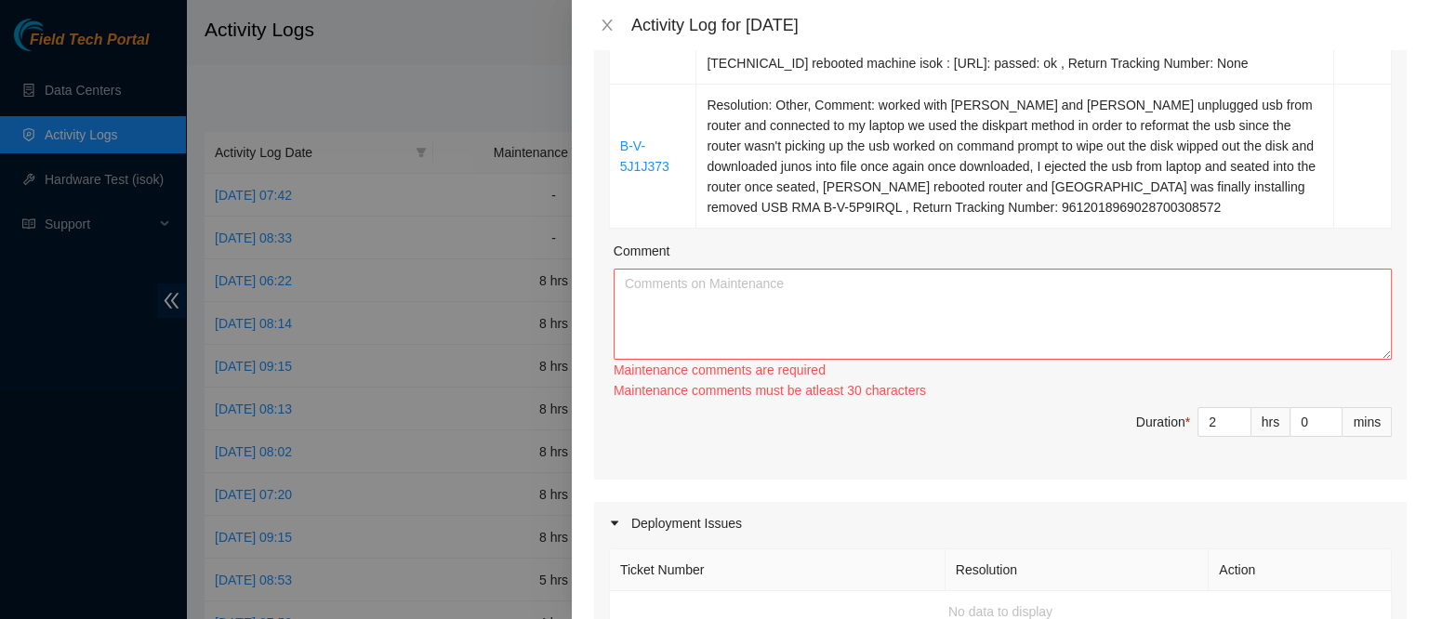
type input "3"
click at [1230, 416] on span "Increase Value" at bounding box center [1240, 415] width 20 height 14
type input "2"
click at [1235, 424] on span "down" at bounding box center [1240, 429] width 11 height 11
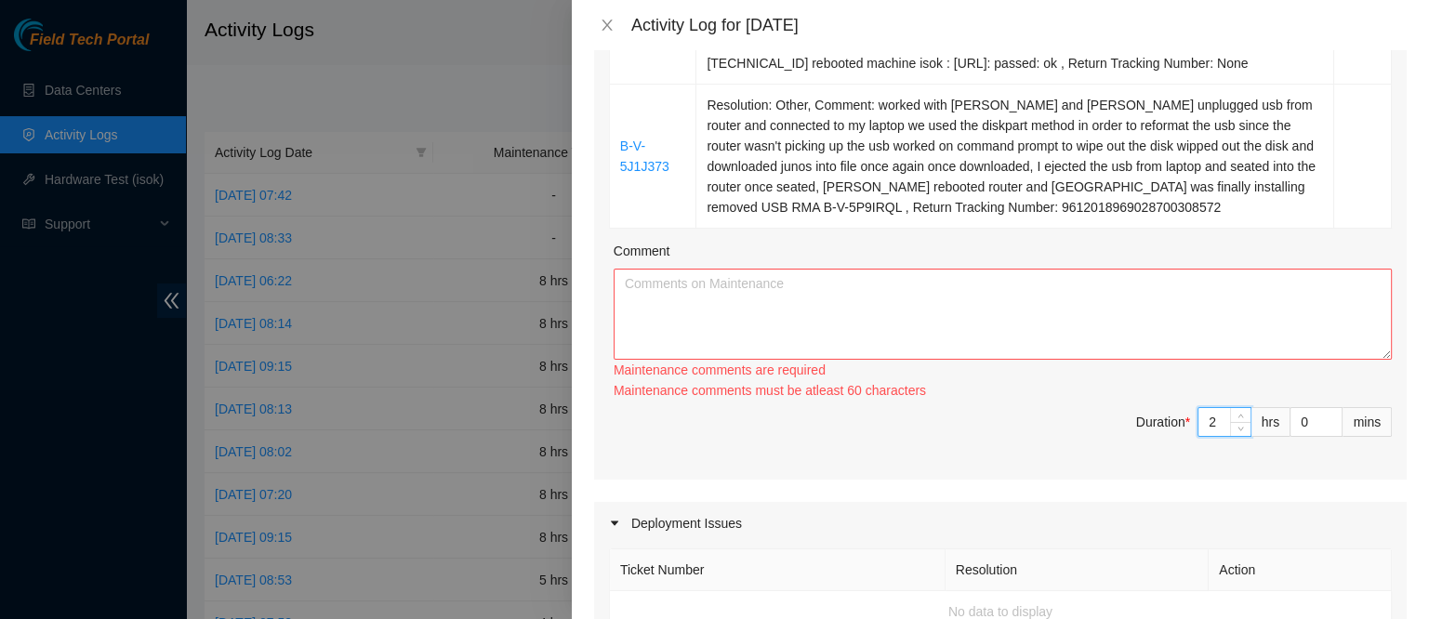
type input "3"
click at [1235, 416] on span "up" at bounding box center [1240, 415] width 11 height 11
type input "4"
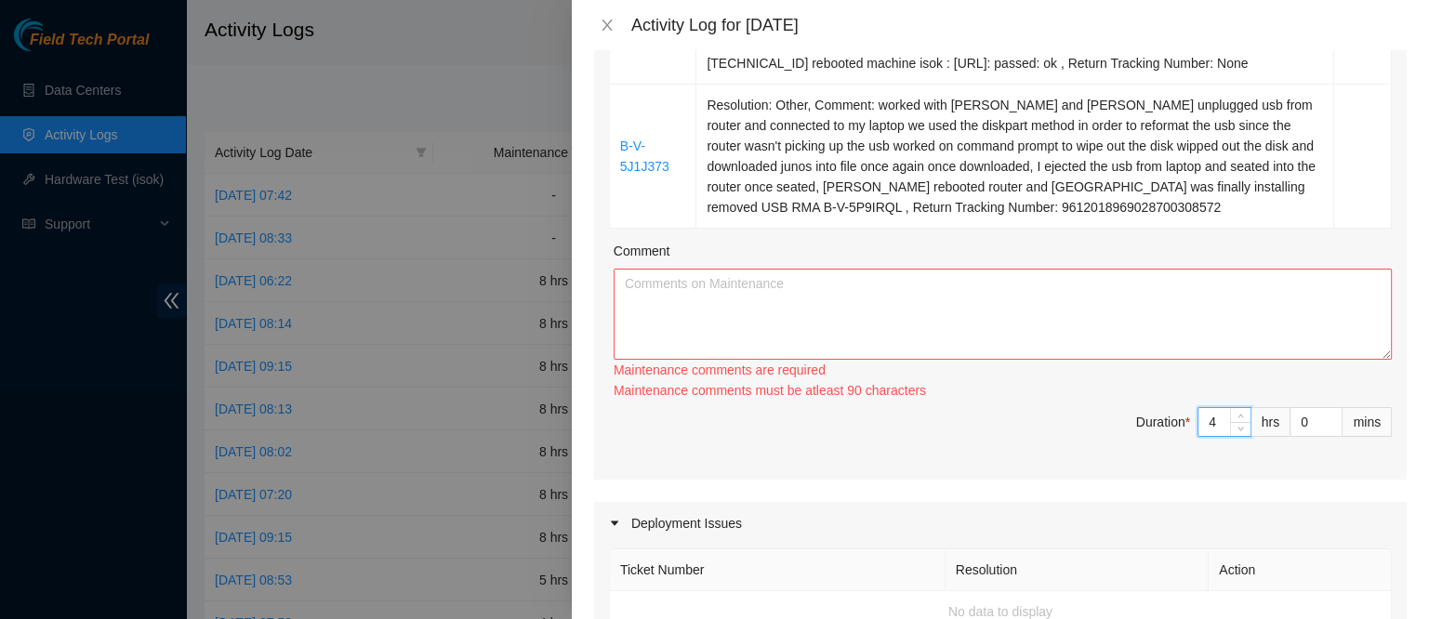
click at [1235, 416] on span "up" at bounding box center [1240, 415] width 11 height 11
type input "5"
click at [1235, 416] on span "up" at bounding box center [1240, 415] width 11 height 11
type input "6"
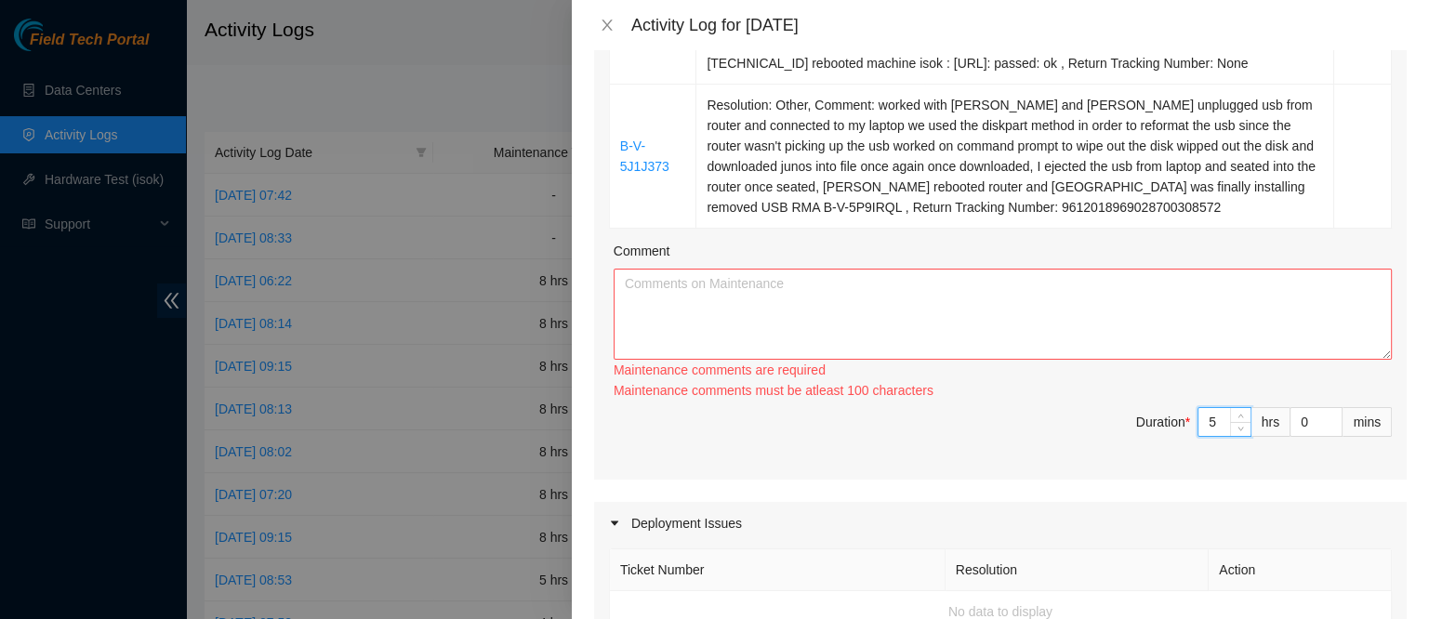
type input "6"
click at [1235, 416] on span "up" at bounding box center [1240, 415] width 11 height 11
type input "7"
click at [1235, 416] on span "up" at bounding box center [1240, 415] width 11 height 11
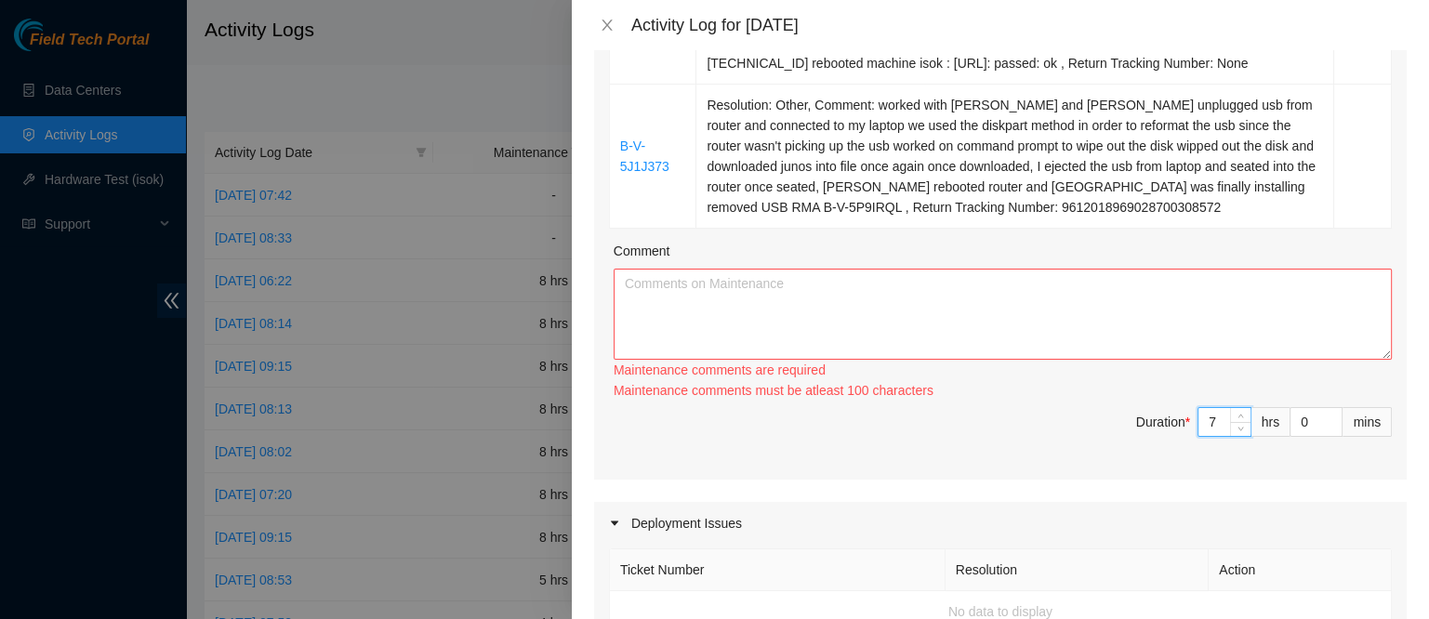
type input "8"
click at [1235, 416] on span "up" at bounding box center [1240, 415] width 11 height 11
click at [1116, 330] on textarea "Comment" at bounding box center [1002, 314] width 778 height 91
paste textarea "-V-5W6O4TQ Resolution: Rebooted, Rescued, Reseated components, Comment: got app…"
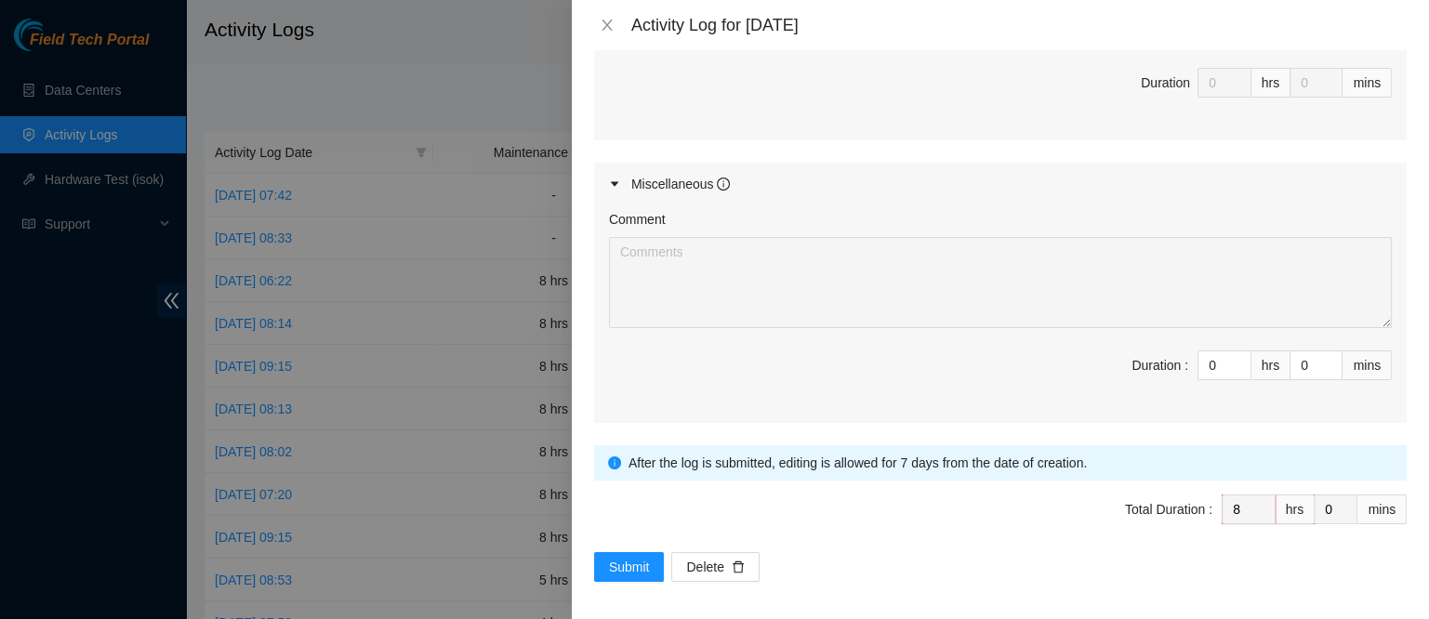
scroll to position [1173, 0]
type textarea "-V-5W6O4TQ Resolution: Rebooted, Rescued, Reseated components, Comment: got app…"
click at [637, 555] on span "Submit" at bounding box center [629, 565] width 41 height 20
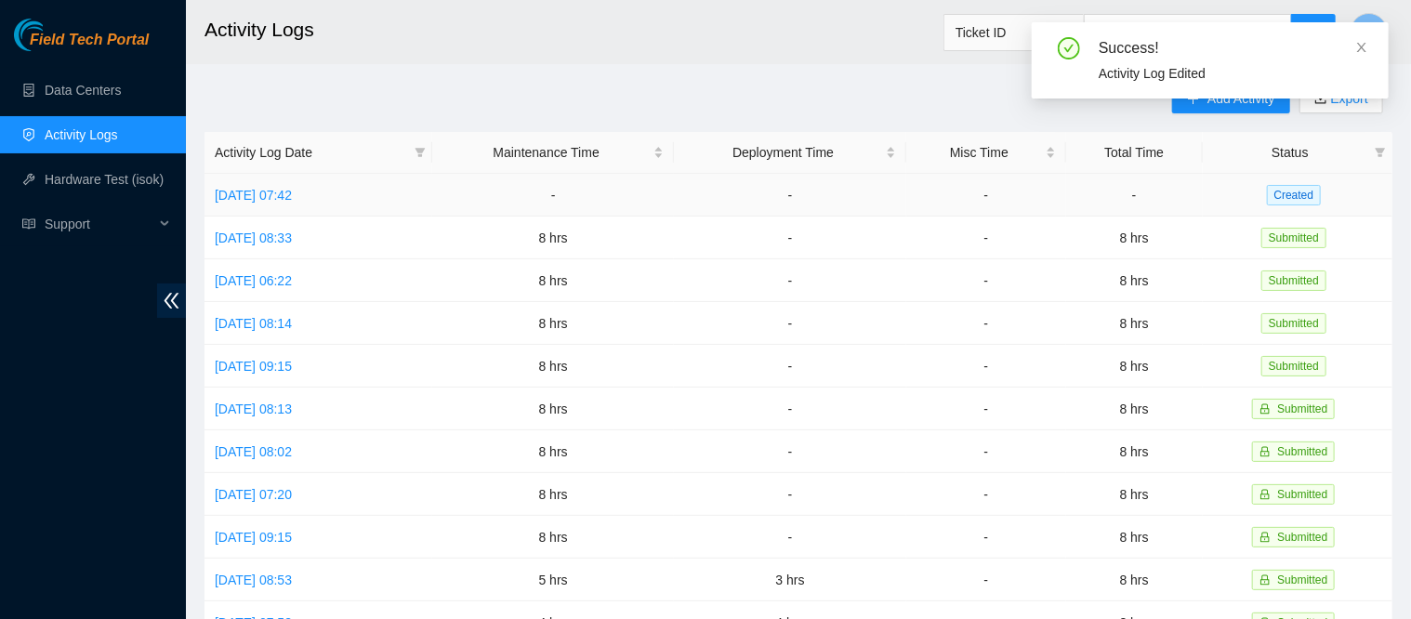
click at [288, 189] on link "[DATE] 07:42" at bounding box center [253, 195] width 77 height 15
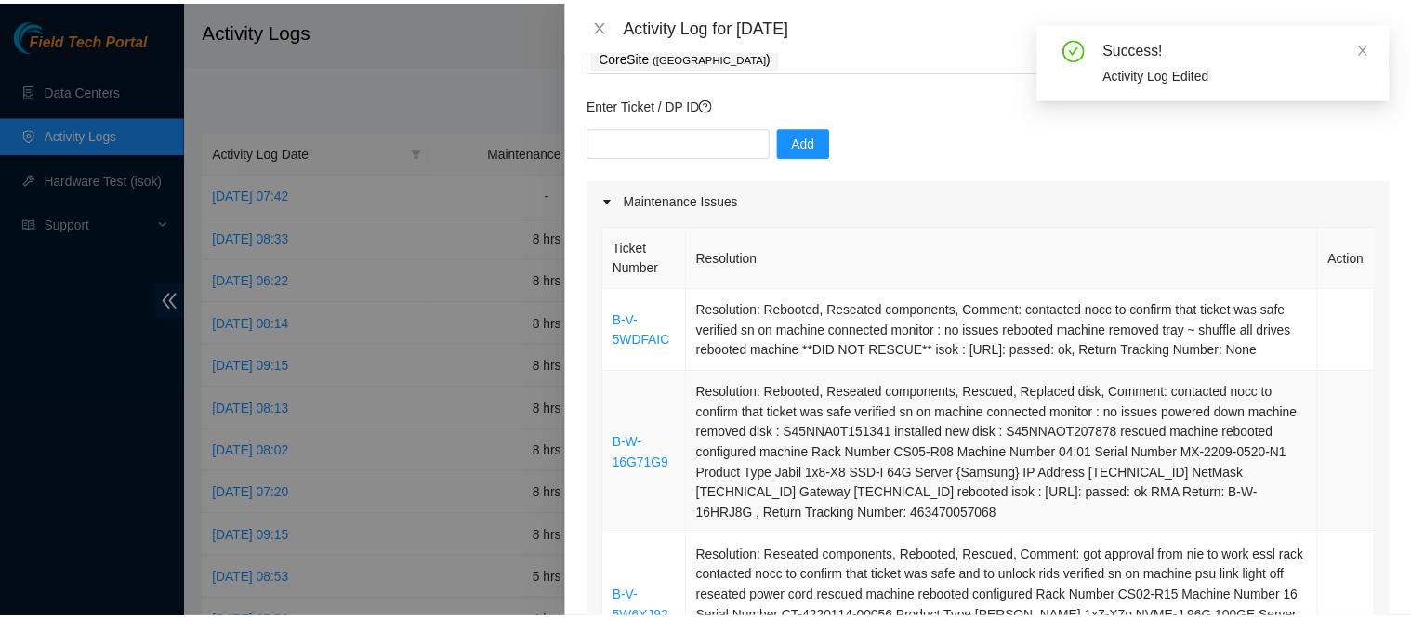
scroll to position [115, 0]
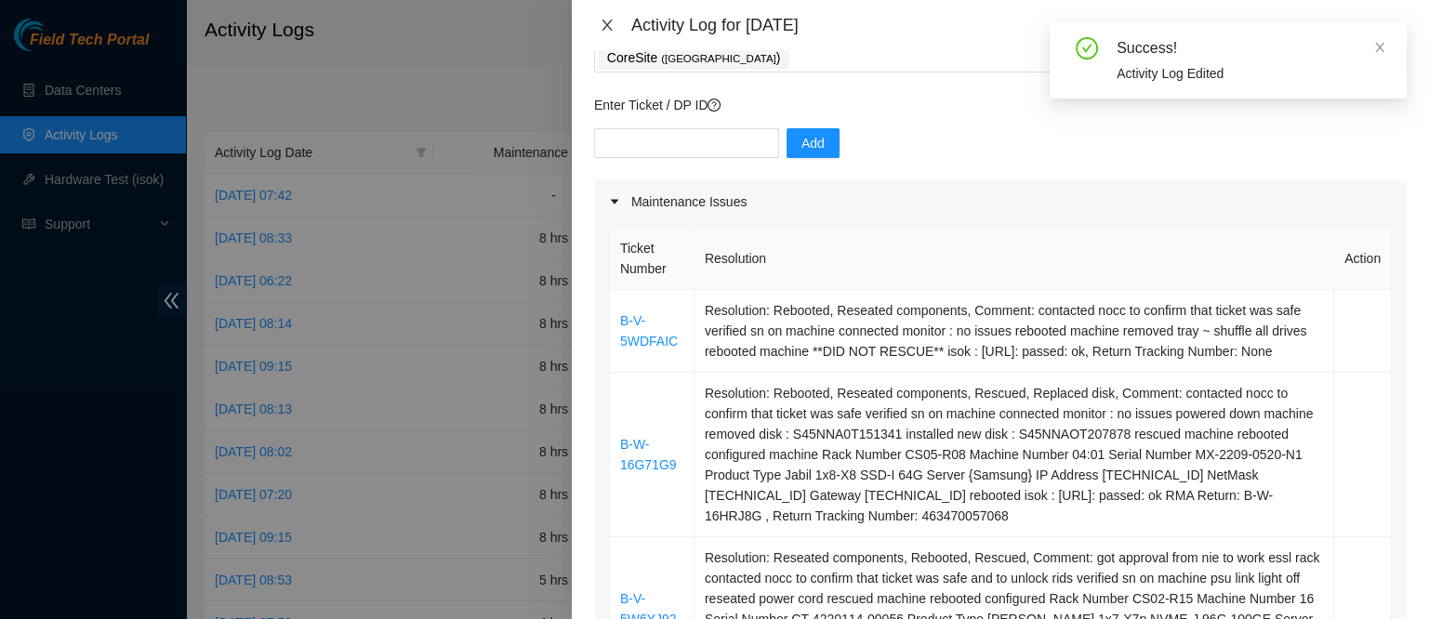
click at [598, 20] on button "Close" at bounding box center [607, 26] width 26 height 18
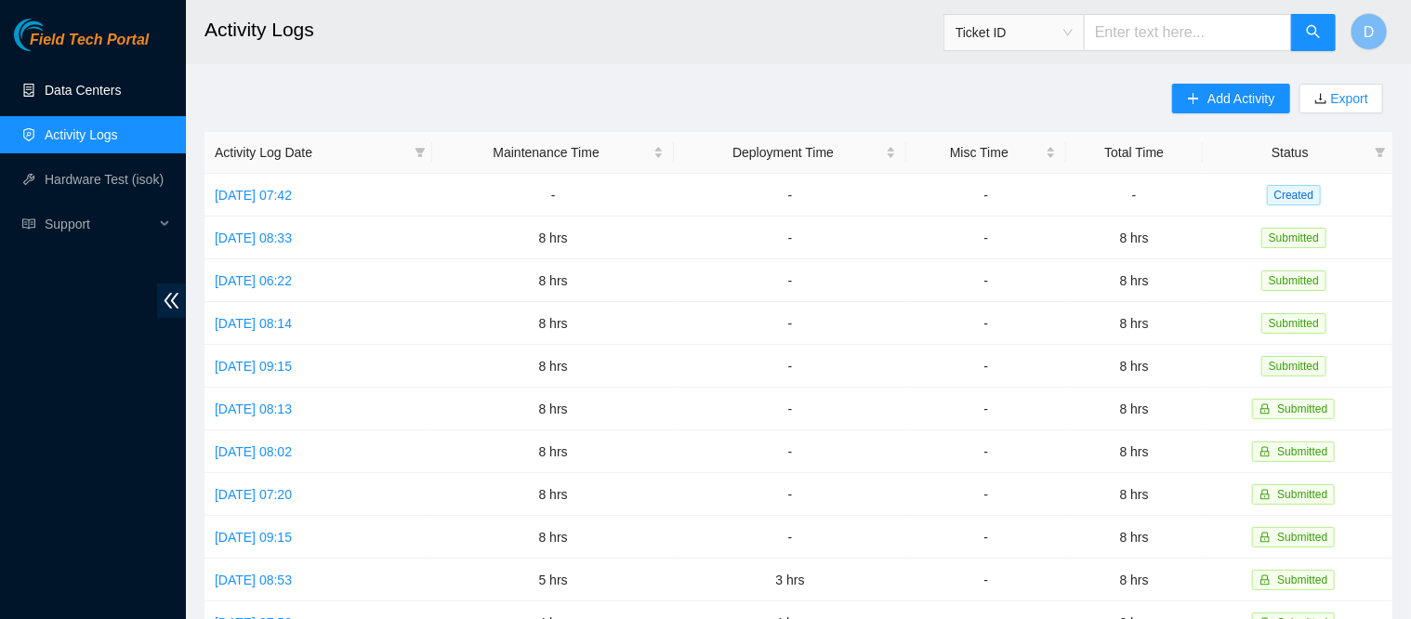
click at [112, 94] on link "Data Centers" at bounding box center [83, 90] width 76 height 15
